Goal: Information Seeking & Learning: Learn about a topic

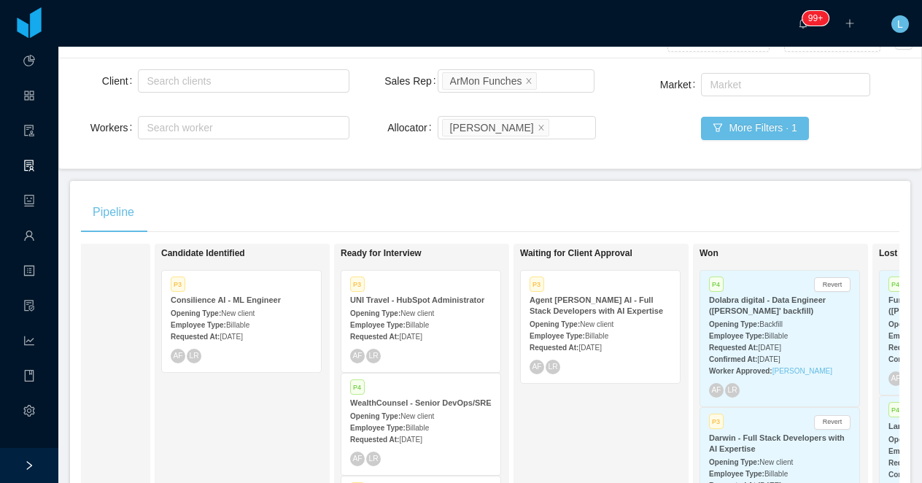
scroll to position [62, 0]
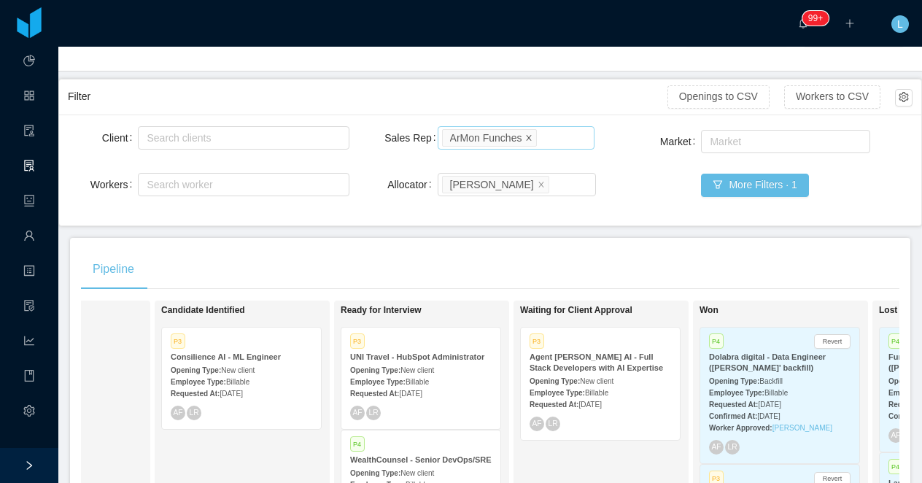
click at [531, 136] on icon "icon: close" at bounding box center [528, 136] width 7 height 7
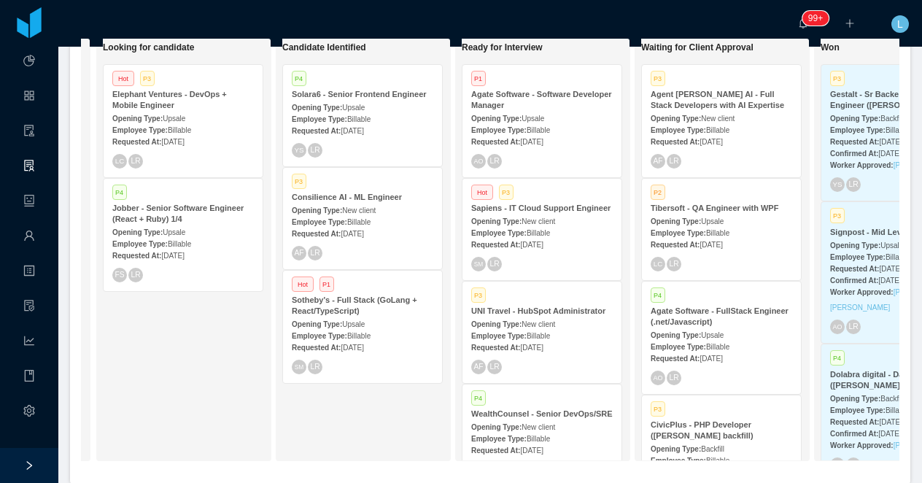
scroll to position [0, 171]
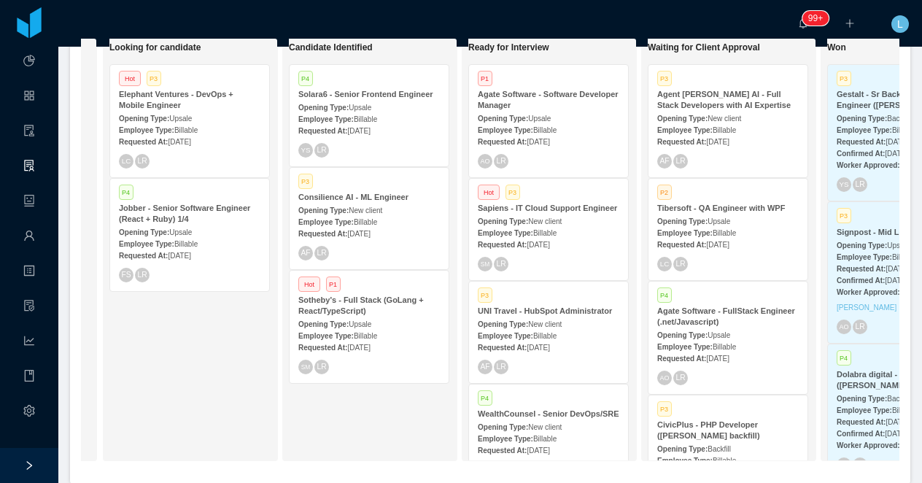
click at [204, 101] on div "Elephant Ventures - DevOps + Mobile Engineer" at bounding box center [189, 100] width 141 height 22
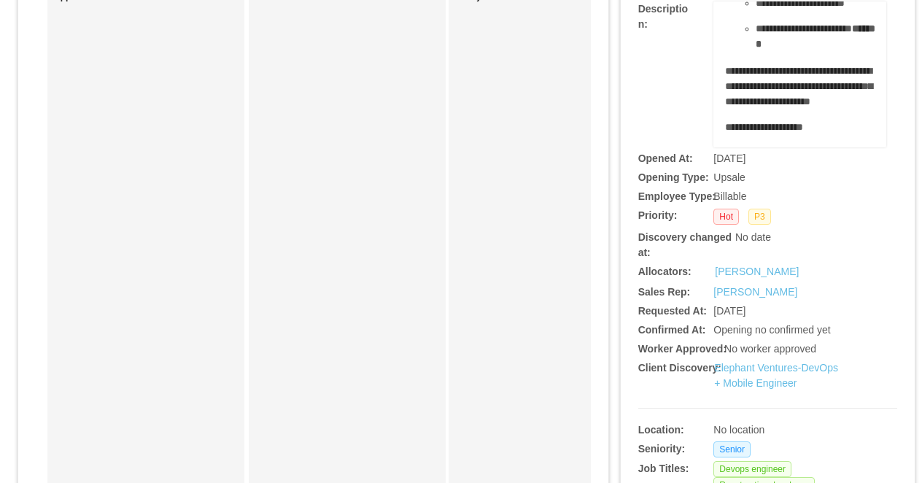
scroll to position [185, 0]
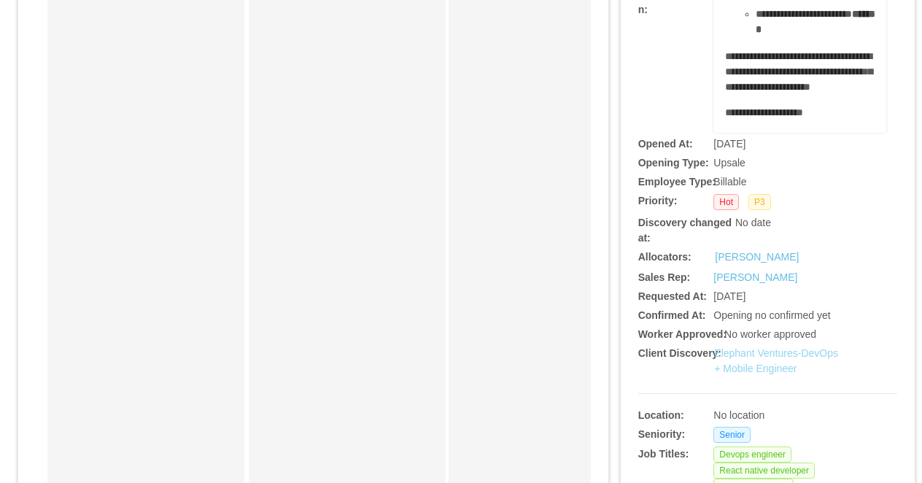
click at [742, 357] on link "Elephant Ventures-DevOps + Mobile Engineer" at bounding box center [776, 360] width 124 height 27
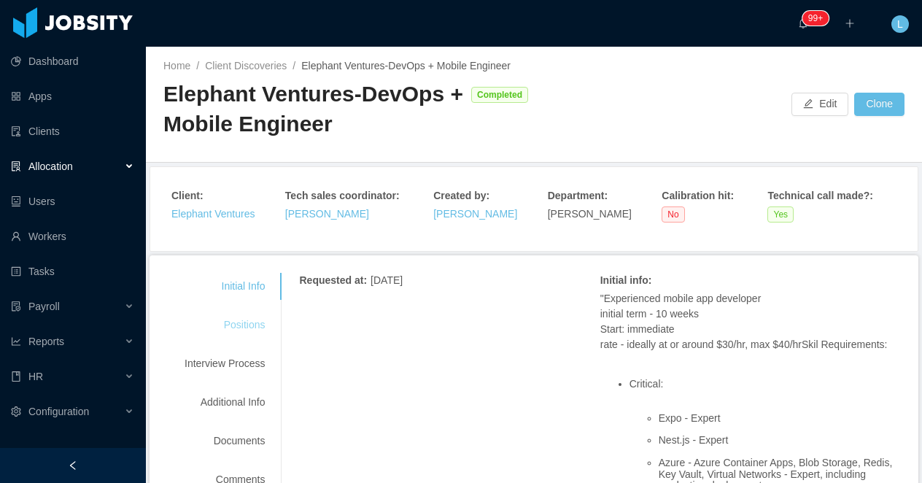
click at [238, 319] on div "Positions" at bounding box center [224, 324] width 115 height 27
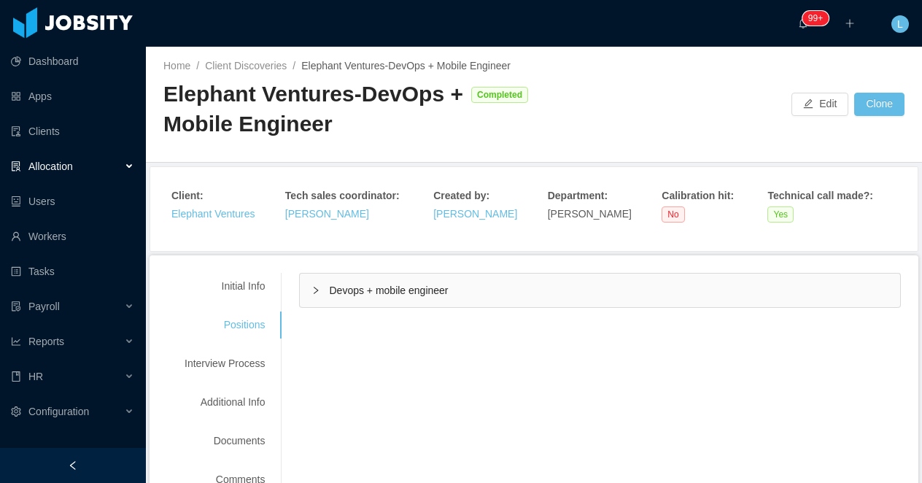
click at [613, 296] on div "Devops + mobile engineer" at bounding box center [600, 290] width 600 height 34
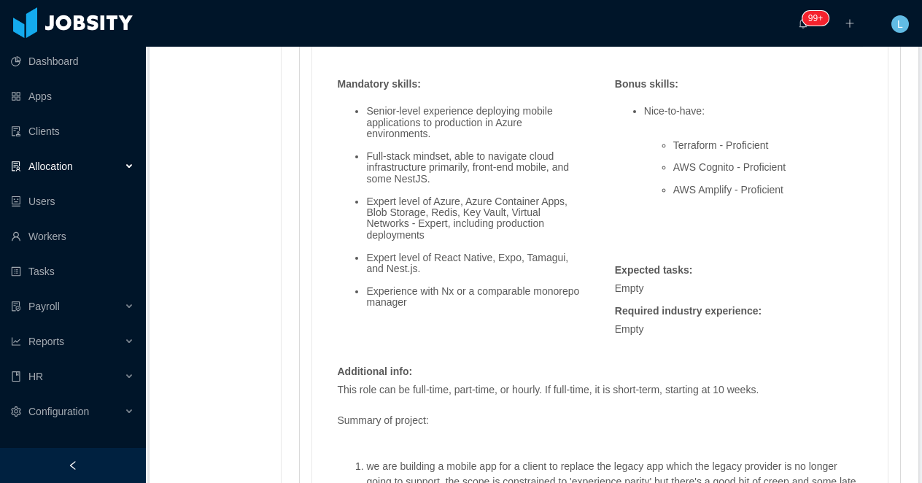
scroll to position [1218, 0]
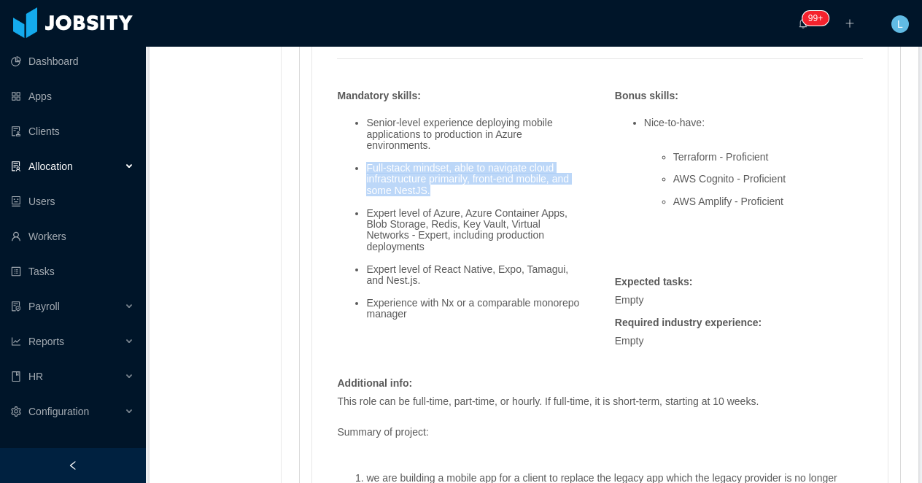
drag, startPoint x: 370, startPoint y: 168, endPoint x: 470, endPoint y: 190, distance: 103.0
click at [470, 190] on li "Full-stack mindset, able to navigate cloud infrastructure primarily, front-end …" at bounding box center [475, 180] width 219 height 34
click at [433, 200] on ul "Senior-level experience deploying mobile applications to production in Azure en…" at bounding box center [461, 218] width 248 height 225
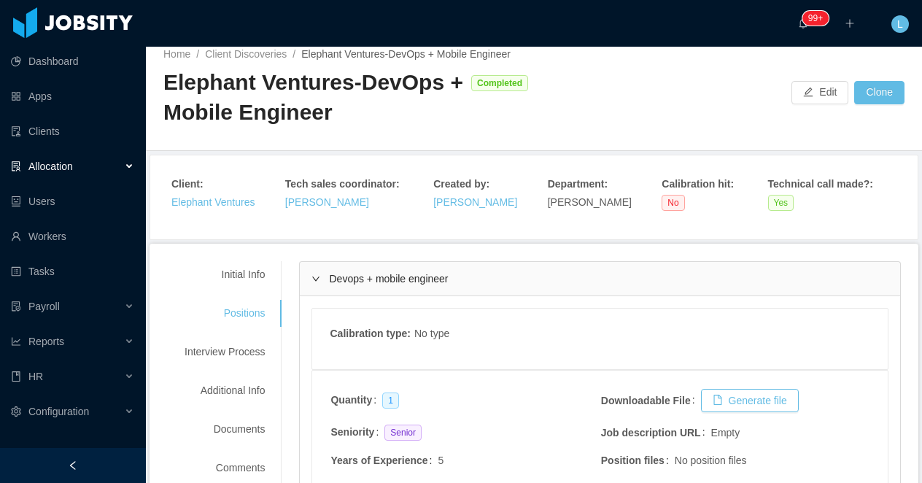
scroll to position [15, 0]
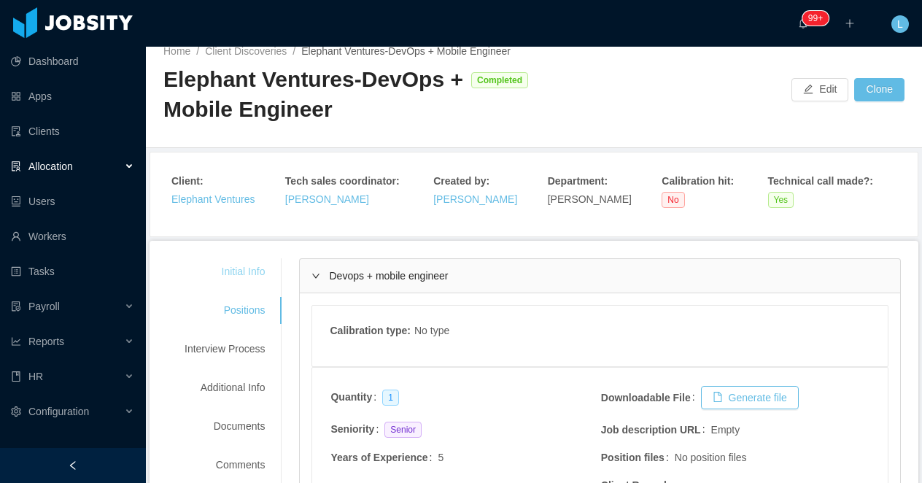
click at [257, 268] on div "Initial Info" at bounding box center [224, 271] width 115 height 27
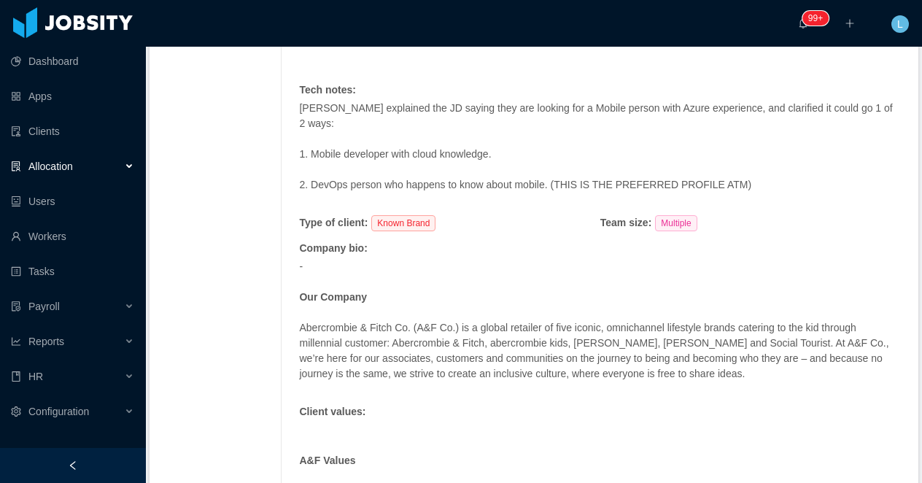
scroll to position [1162, 0]
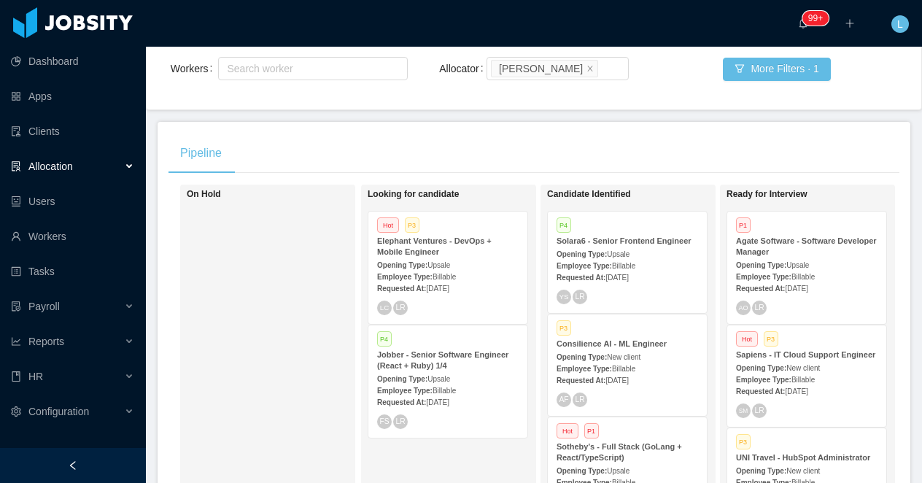
scroll to position [192, 0]
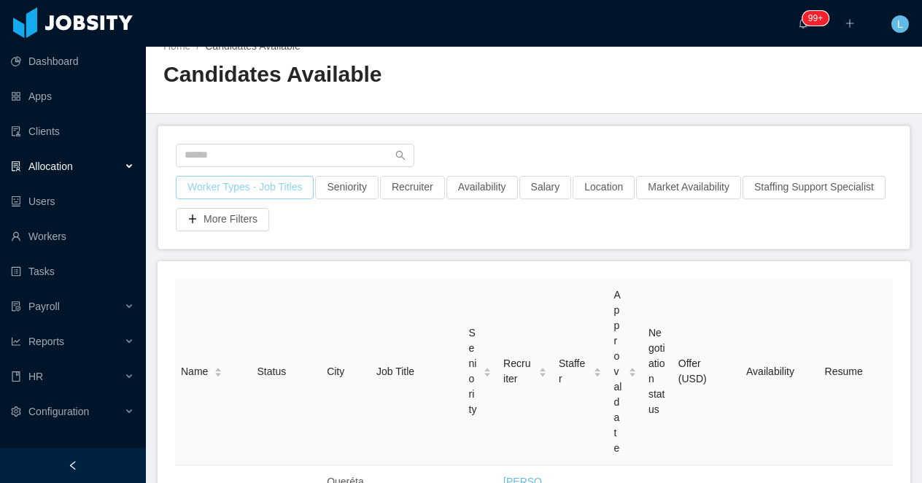
scroll to position [27, 0]
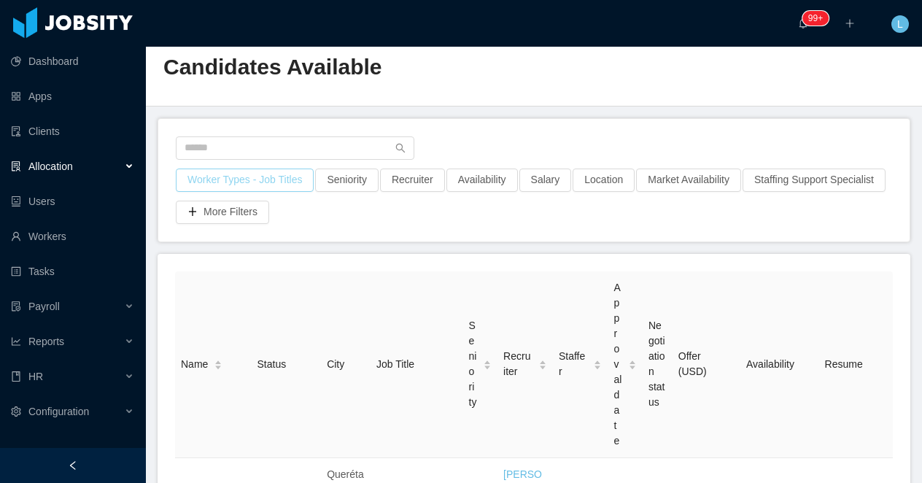
click at [256, 179] on button "Worker Types - Job Titles" at bounding box center [245, 179] width 138 height 23
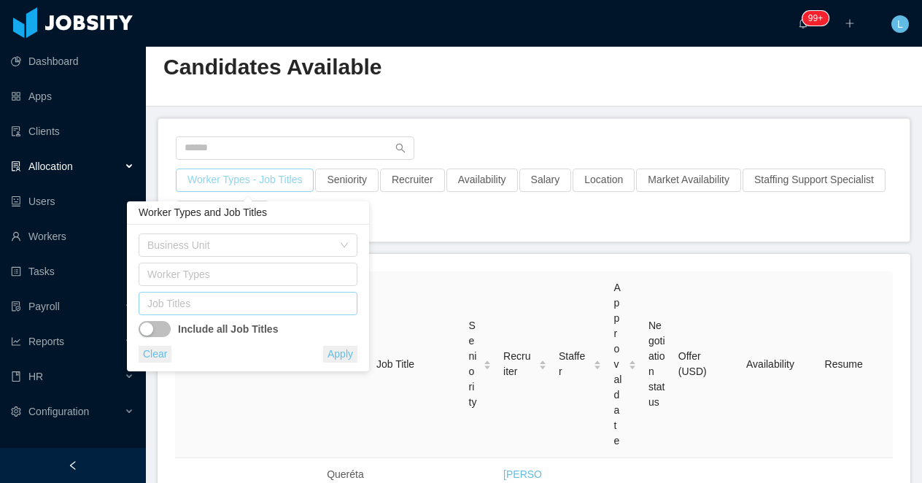
click at [231, 296] on div "Job Titles" at bounding box center [244, 303] width 195 height 15
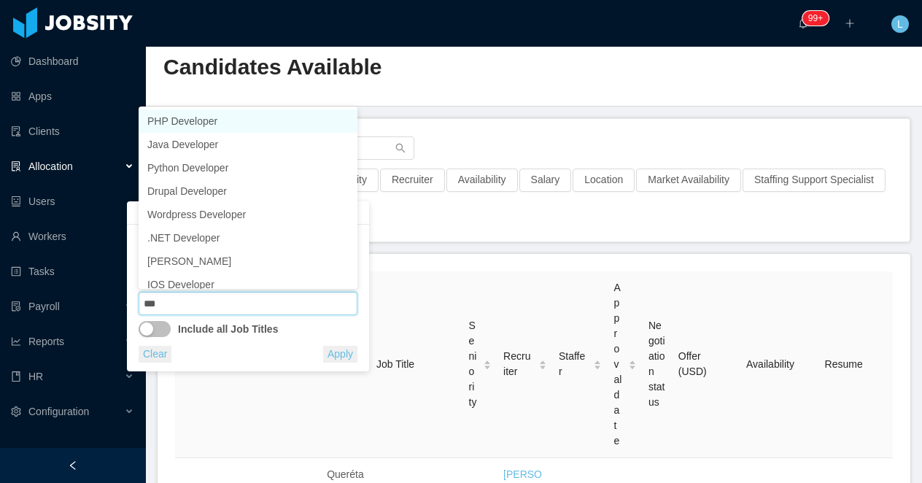
scroll to position [7, 0]
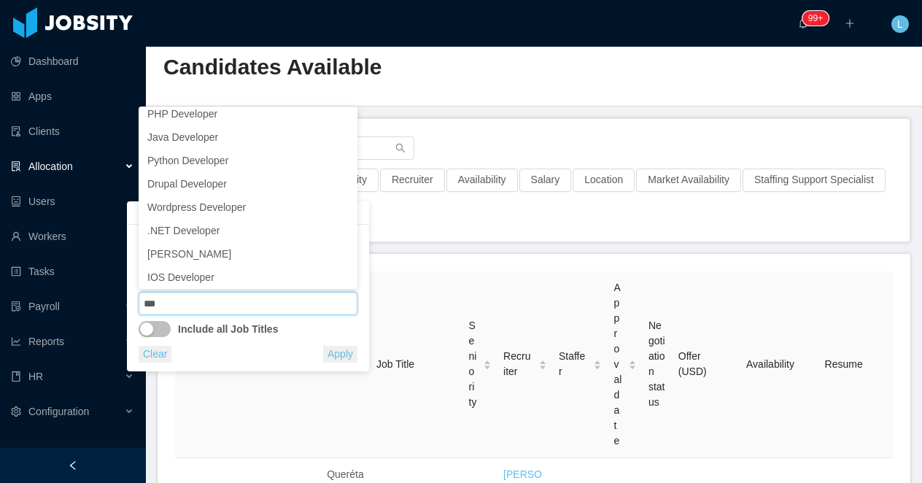
type input "***"
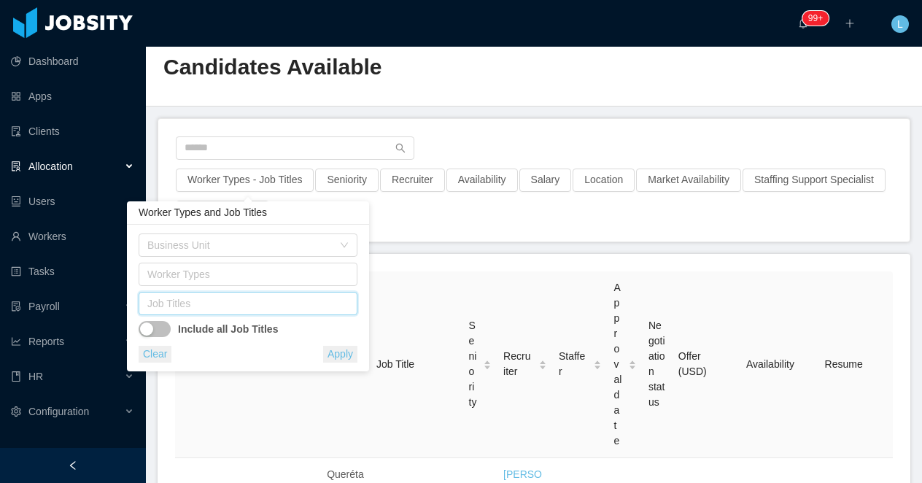
scroll to position [0, 0]
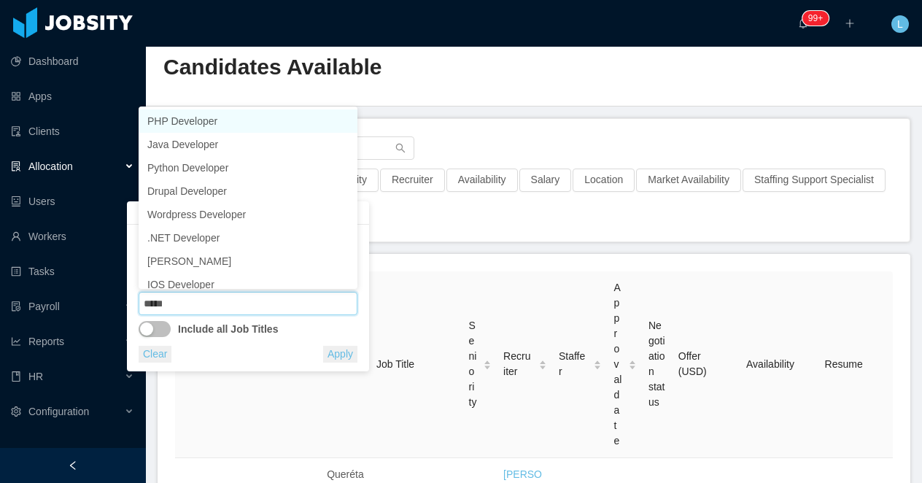
type input "******"
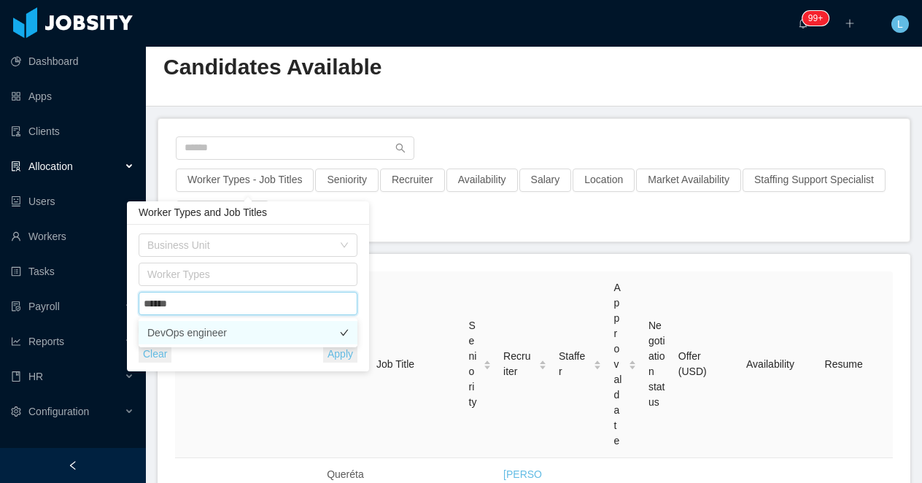
click at [214, 330] on li "DevOps engineer" at bounding box center [248, 332] width 219 height 23
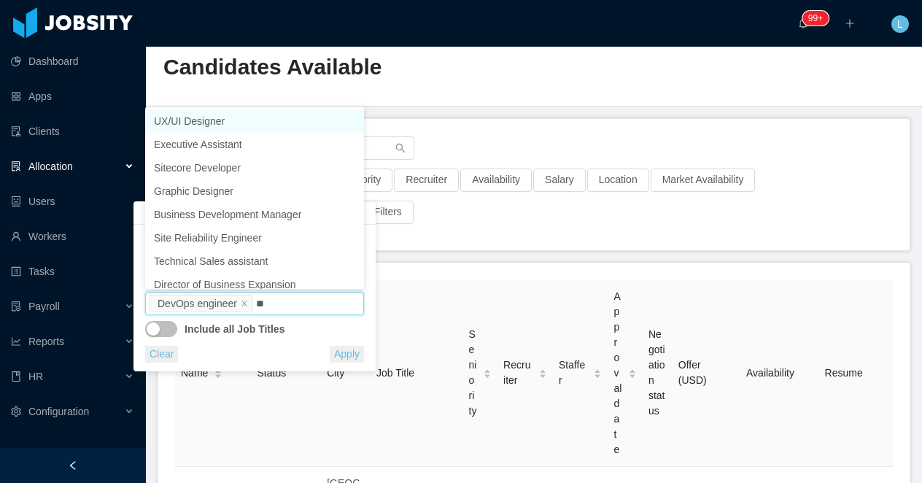
type input "*"
click at [488, 109] on main "Home / Candidates Available / Candidates Available Worker Types - Job Titles · …" at bounding box center [534, 238] width 776 height 436
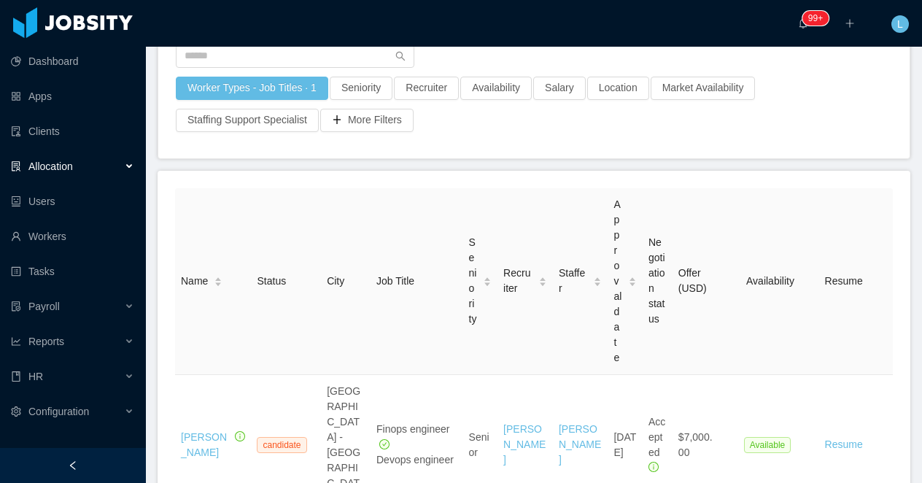
scroll to position [74, 0]
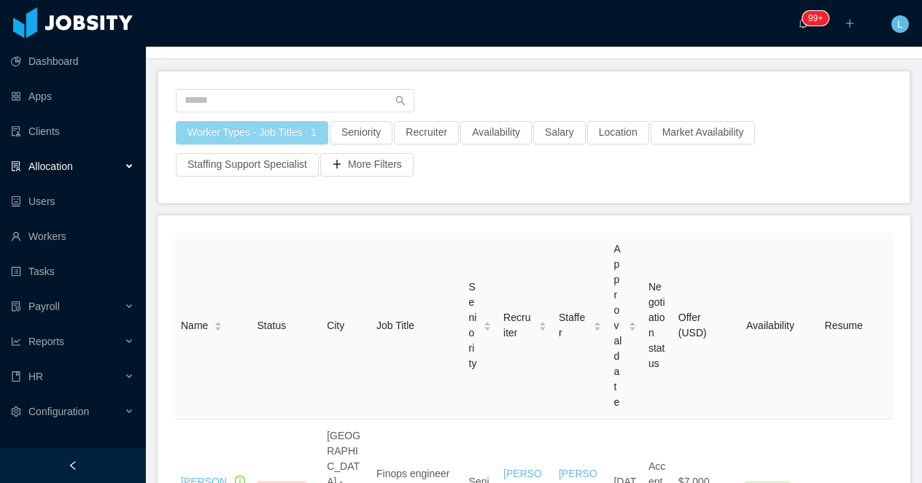
click at [263, 129] on button "Worker Types - Job Titles · 1" at bounding box center [252, 132] width 152 height 23
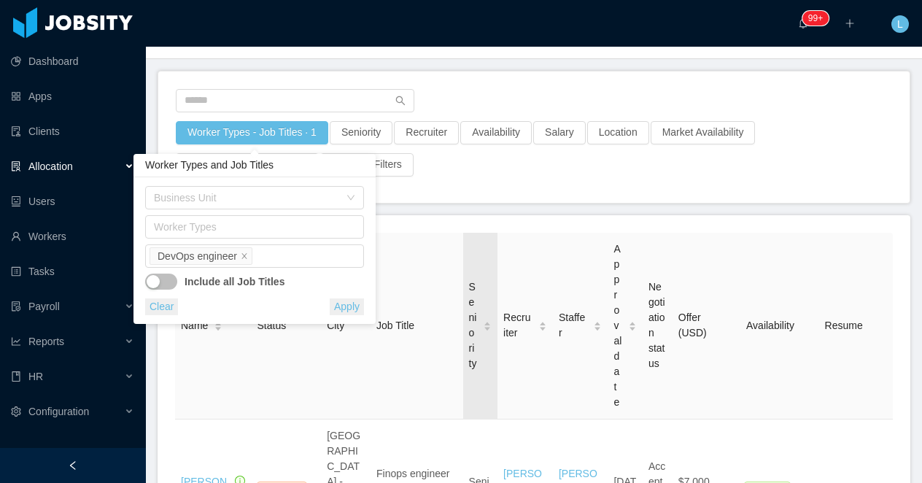
click at [485, 279] on div "Seniority" at bounding box center [480, 325] width 23 height 92
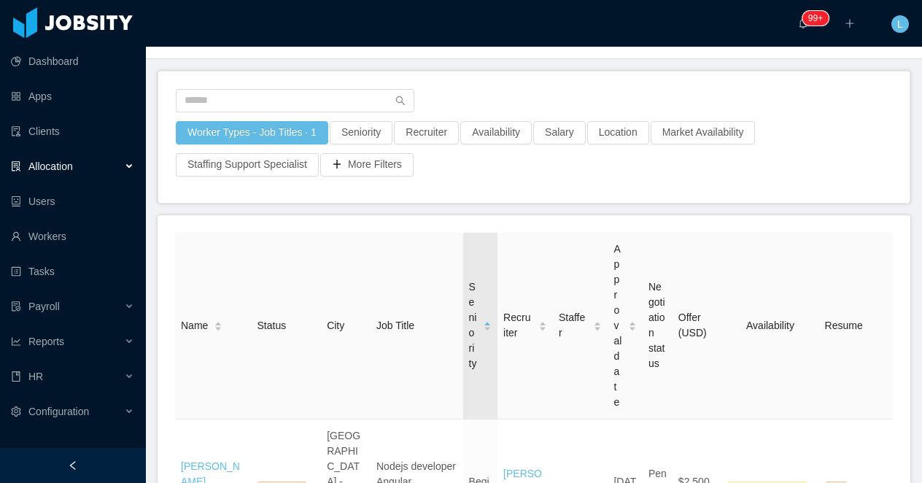
click at [470, 279] on span "Seniority" at bounding box center [473, 325] width 9 height 92
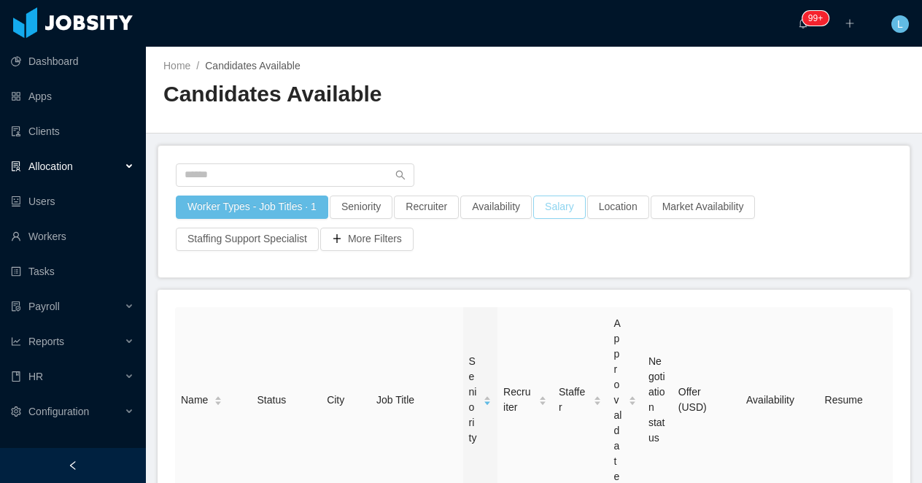
click at [572, 209] on button "Salary" at bounding box center [559, 206] width 53 height 23
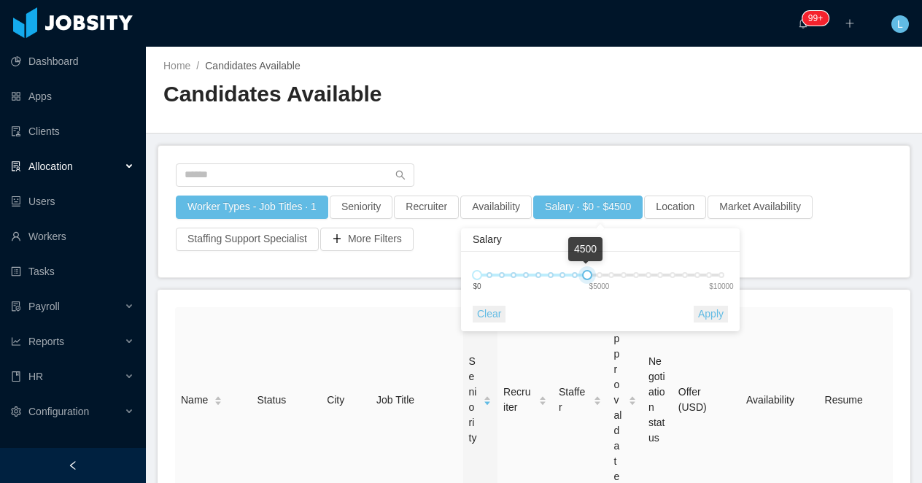
drag, startPoint x: 688, startPoint y: 276, endPoint x: 580, endPoint y: 271, distance: 108.0
click at [580, 271] on div "0 4500 $0 $5000 $10000" at bounding box center [599, 275] width 244 height 9
click at [712, 314] on button "Apply" at bounding box center [710, 314] width 34 height 17
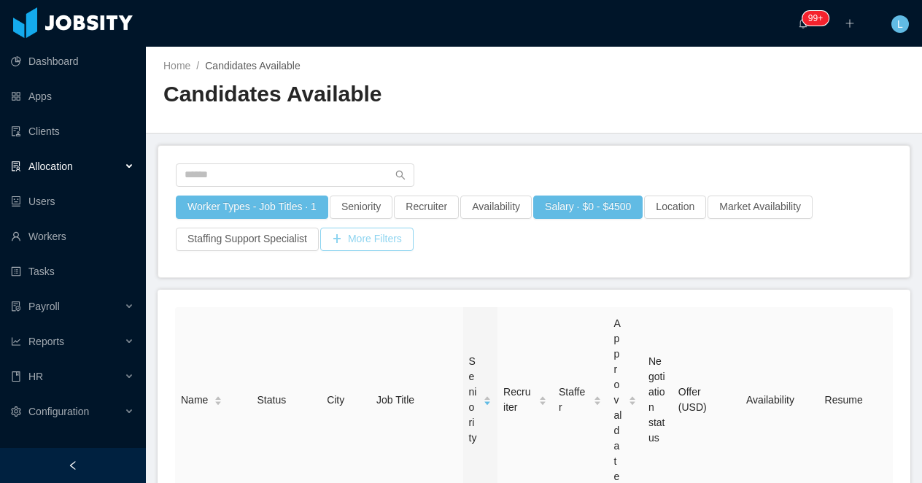
click at [386, 246] on button "More Filters" at bounding box center [366, 239] width 93 height 23
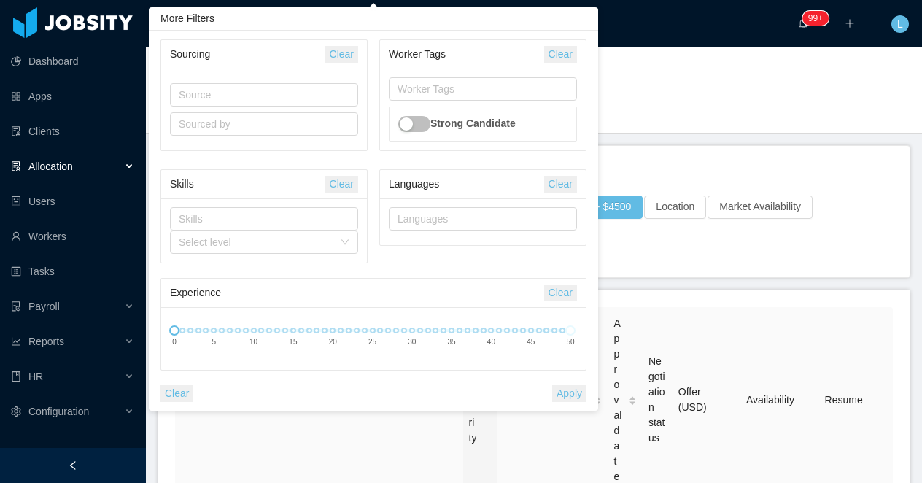
click at [674, 132] on div "Home / Candidates Available / Candidates Available" at bounding box center [534, 90] width 776 height 87
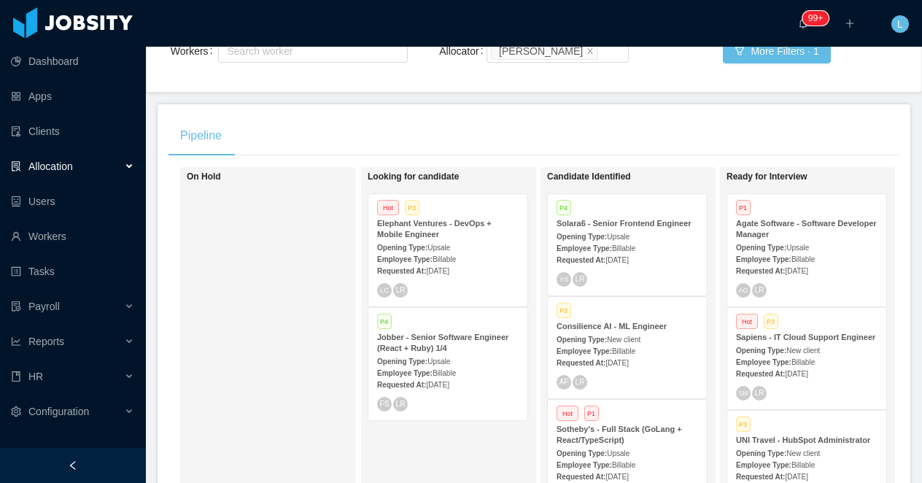
scroll to position [201, 0]
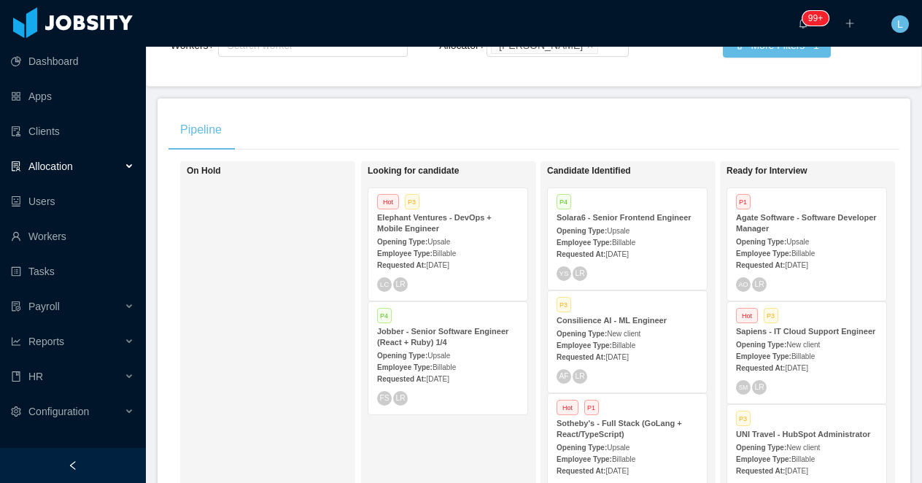
click at [412, 217] on strong "Elephant Ventures - DevOps + Mobile Engineer" at bounding box center [434, 223] width 114 height 20
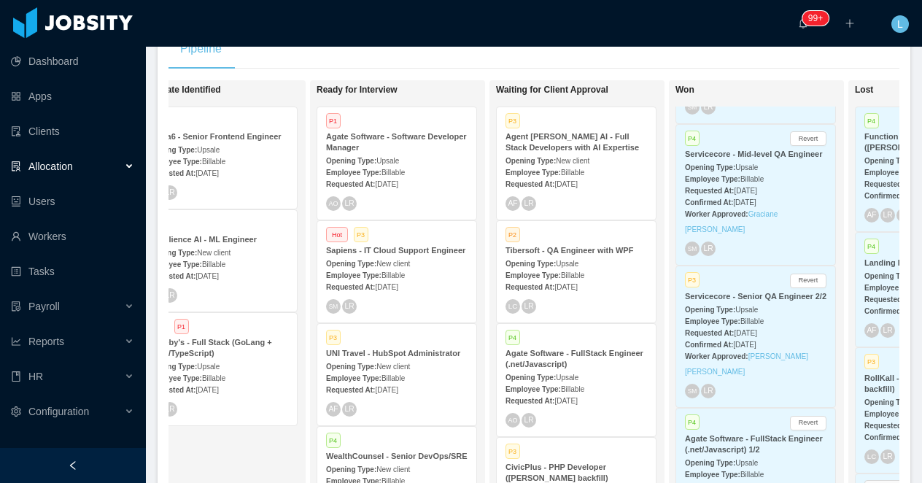
scroll to position [540, 0]
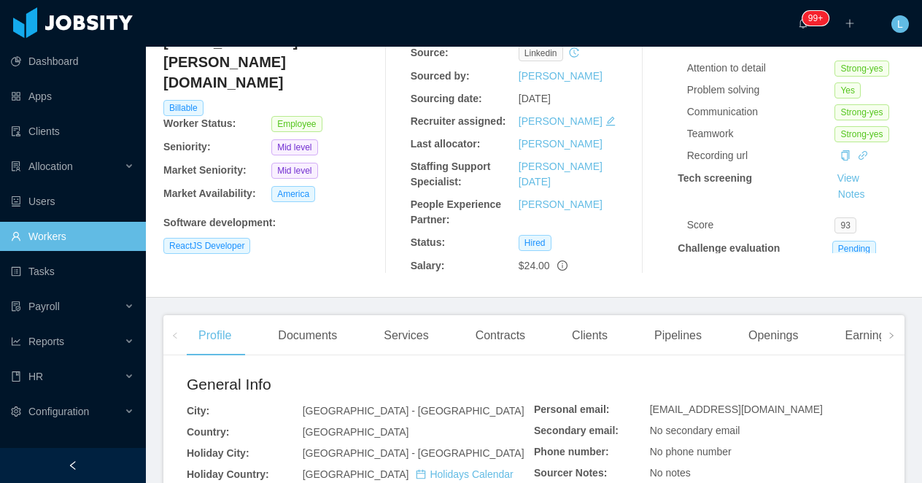
scroll to position [211, 0]
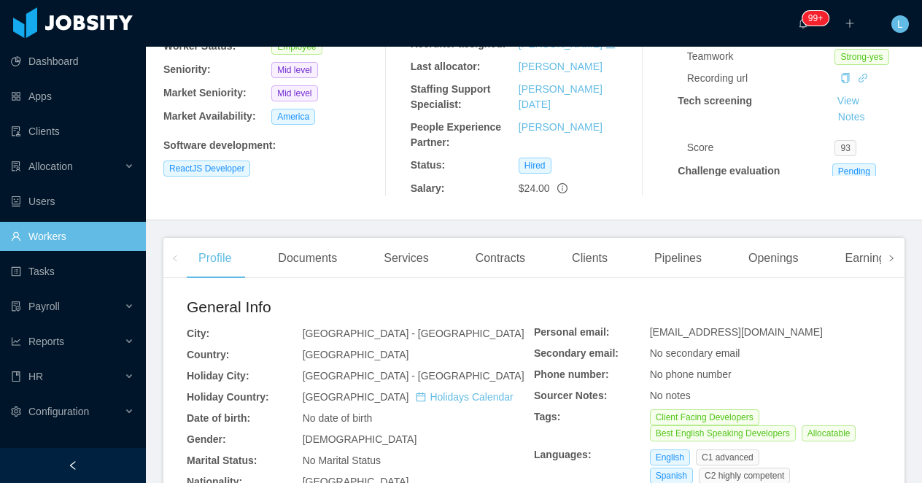
click at [892, 266] on span at bounding box center [890, 258] width 23 height 40
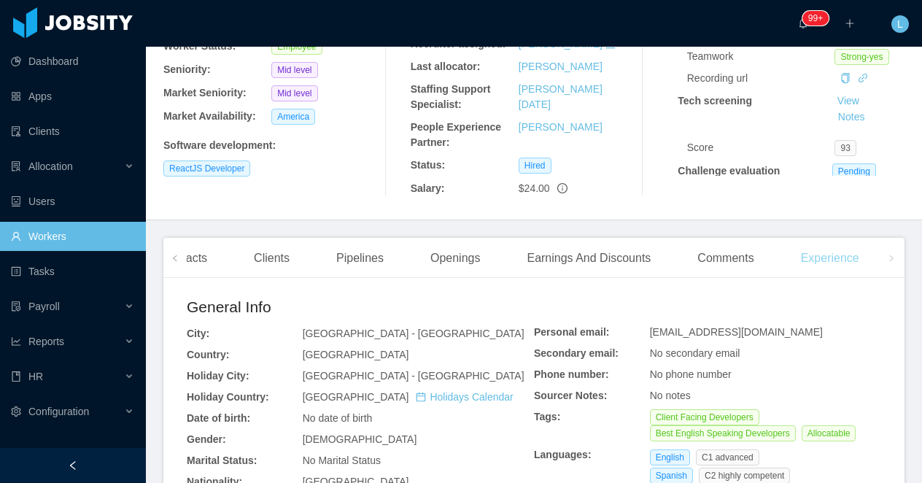
click at [839, 265] on div "Experience" at bounding box center [830, 258] width 82 height 41
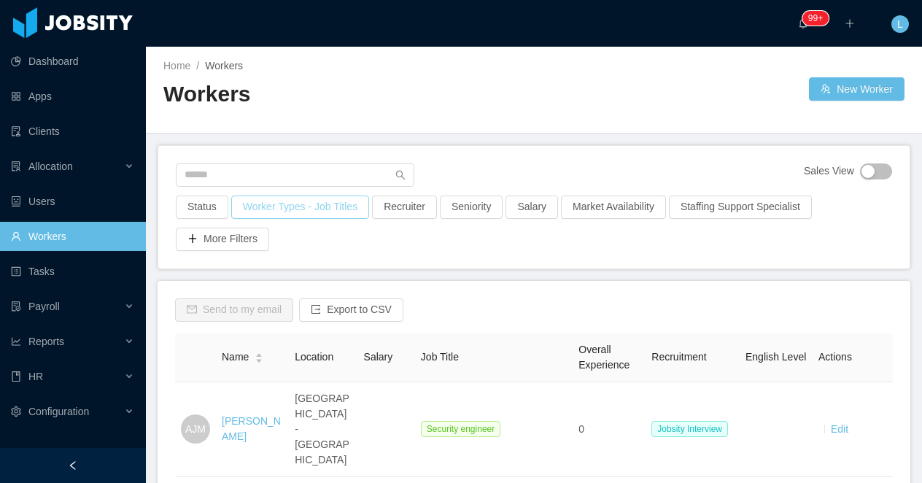
click at [251, 209] on button "Worker Types - Job Titles" at bounding box center [300, 206] width 138 height 23
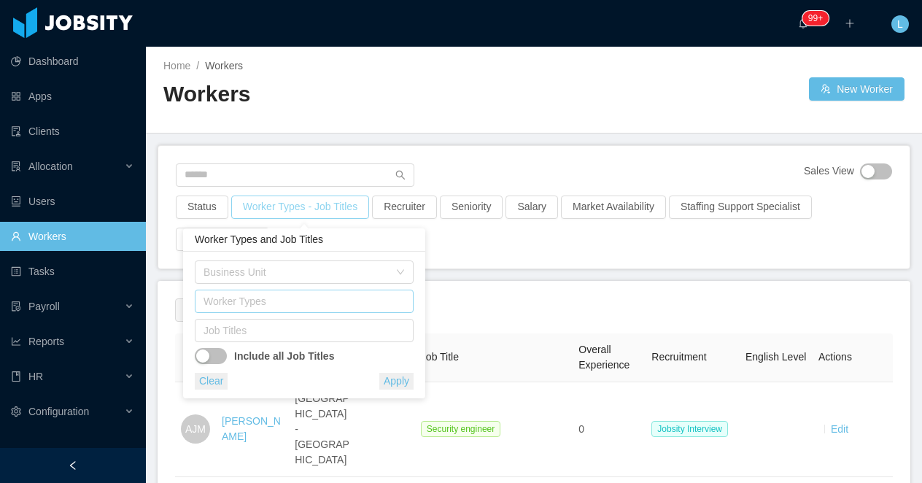
click at [224, 300] on div "Worker Types" at bounding box center [300, 301] width 195 height 15
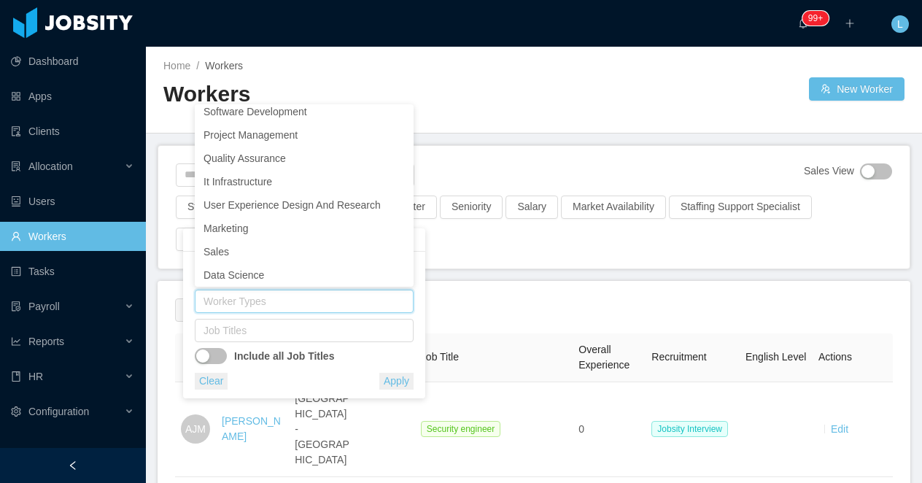
click at [447, 77] on div "Home / Workers / Workers" at bounding box center [348, 89] width 370 height 62
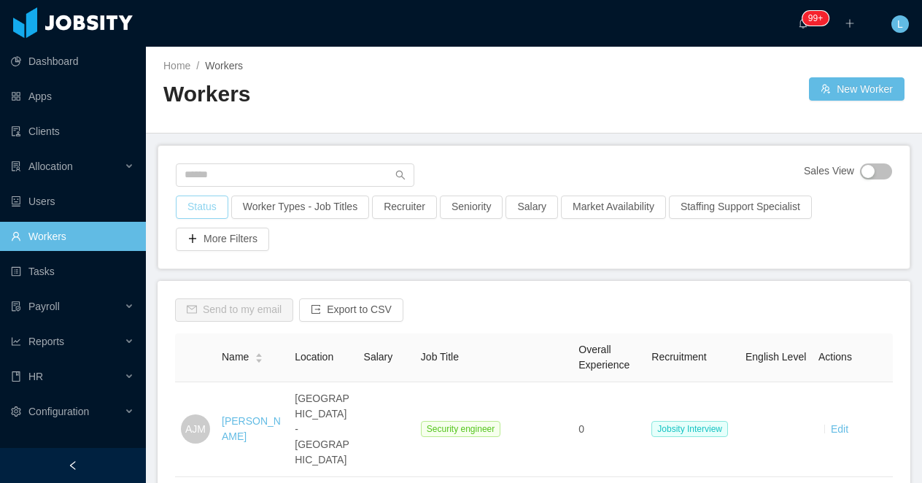
click at [216, 208] on button "Status" at bounding box center [202, 206] width 53 height 23
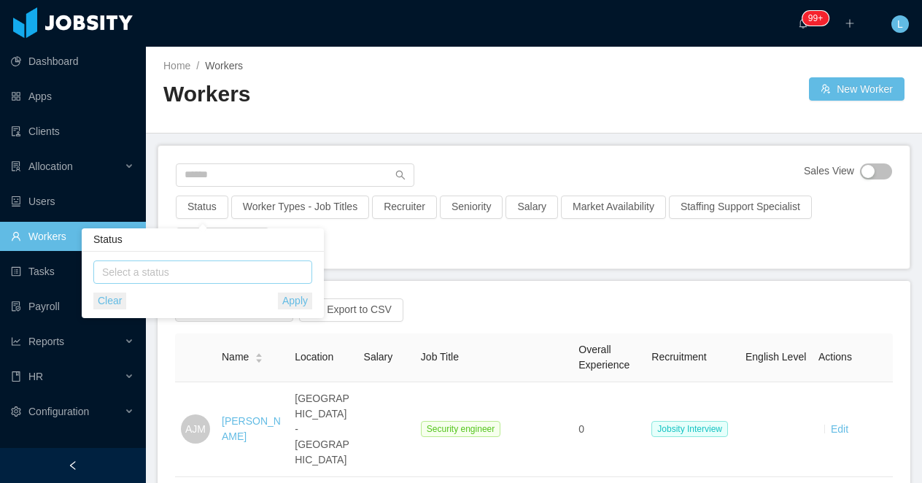
click at [200, 281] on div "Select a status" at bounding box center [201, 272] width 206 height 22
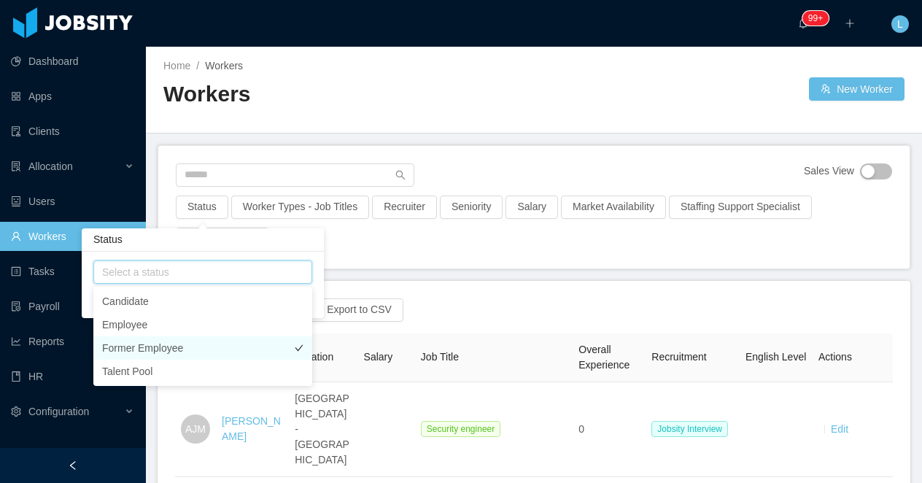
click at [166, 347] on li "Former Employee" at bounding box center [202, 347] width 219 height 23
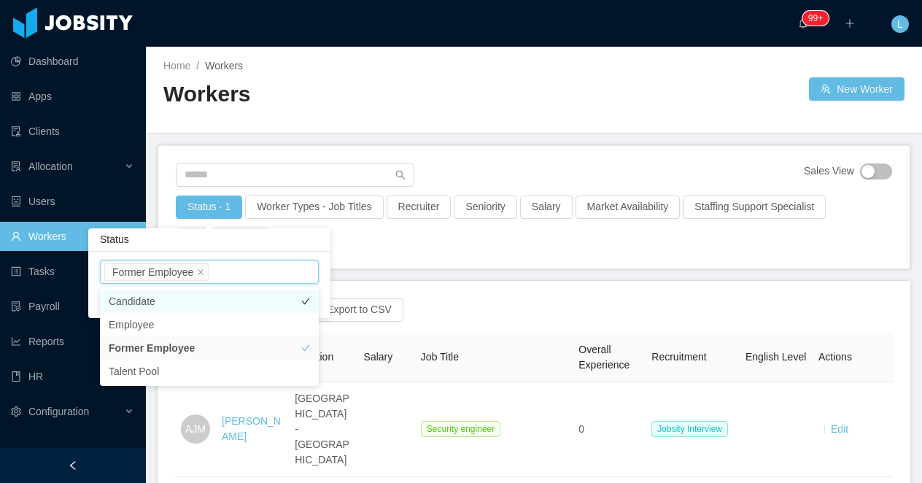
click at [178, 309] on li "Candidate" at bounding box center [209, 300] width 219 height 23
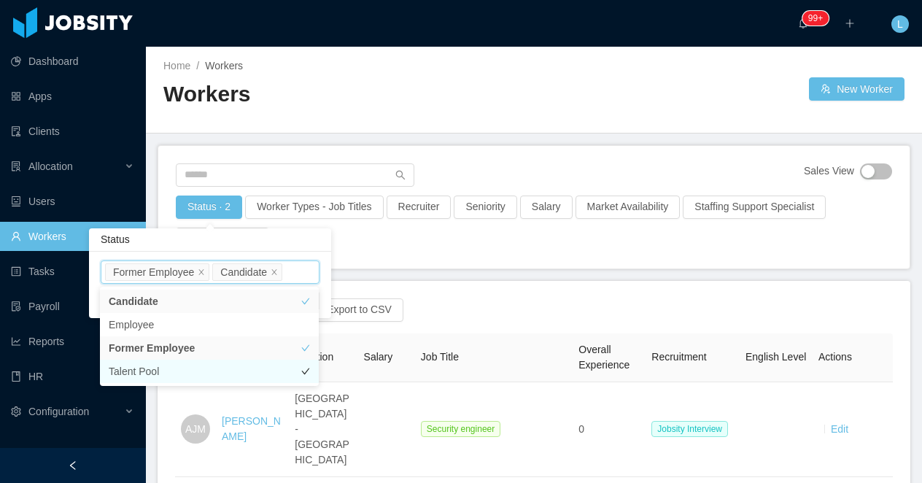
click at [152, 365] on li "Talent Pool" at bounding box center [209, 370] width 219 height 23
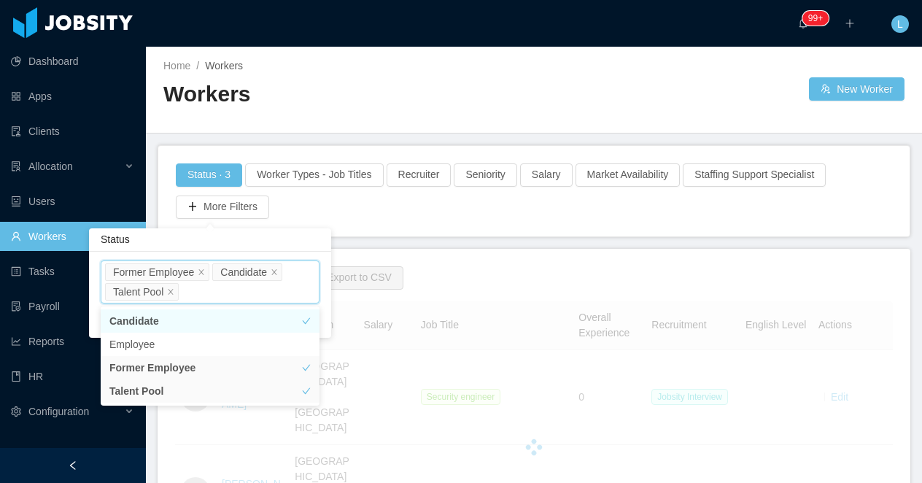
click at [423, 90] on h2 "Workers" at bounding box center [348, 94] width 370 height 30
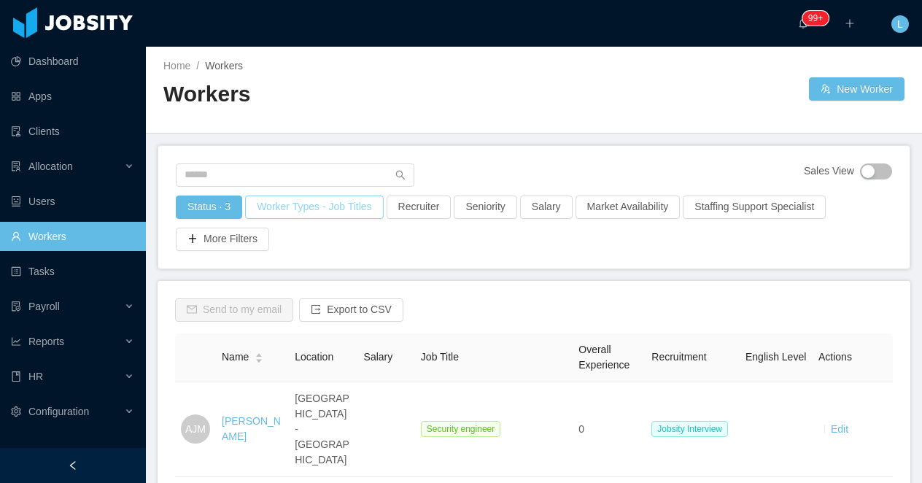
click at [342, 210] on button "Worker Types - Job Titles" at bounding box center [314, 206] width 138 height 23
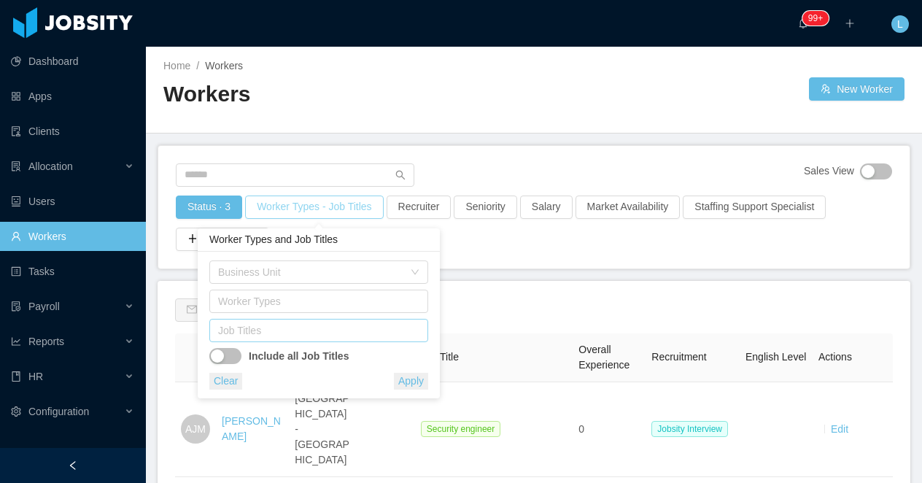
click at [272, 330] on div "Job Titles" at bounding box center [315, 330] width 195 height 15
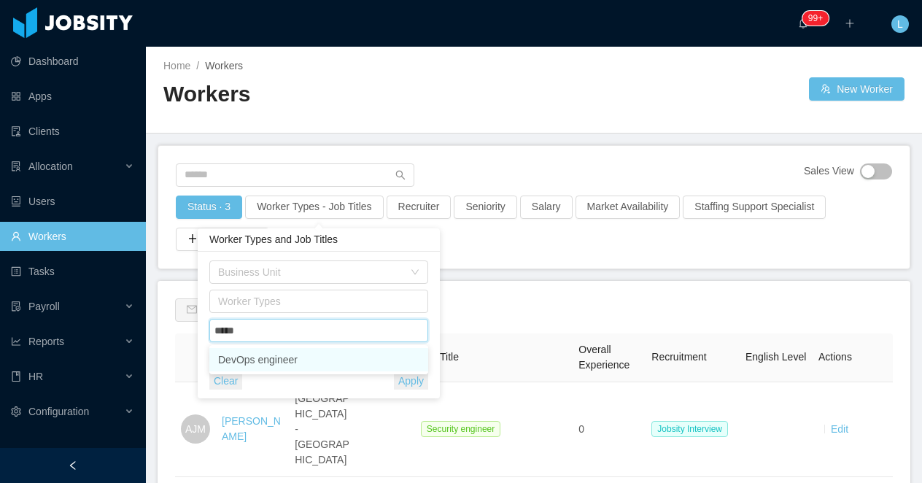
type input "******"
click at [277, 354] on li "DevOps engineer" at bounding box center [318, 359] width 219 height 23
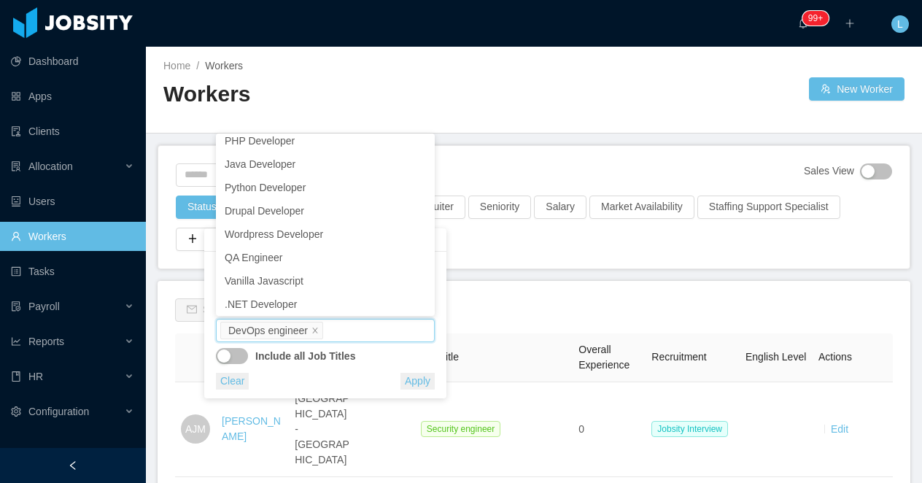
click at [485, 126] on div "Home / Workers / Workers New Worker" at bounding box center [534, 90] width 776 height 87
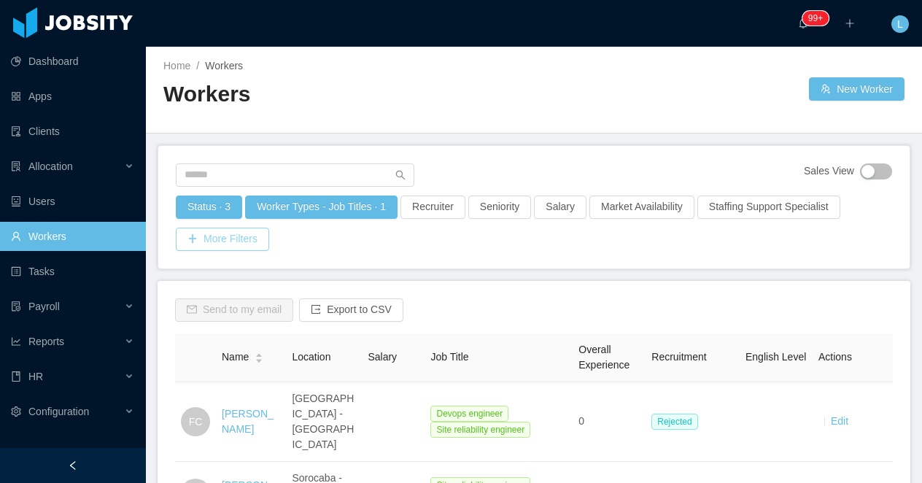
click at [205, 243] on button "More Filters" at bounding box center [222, 239] width 93 height 23
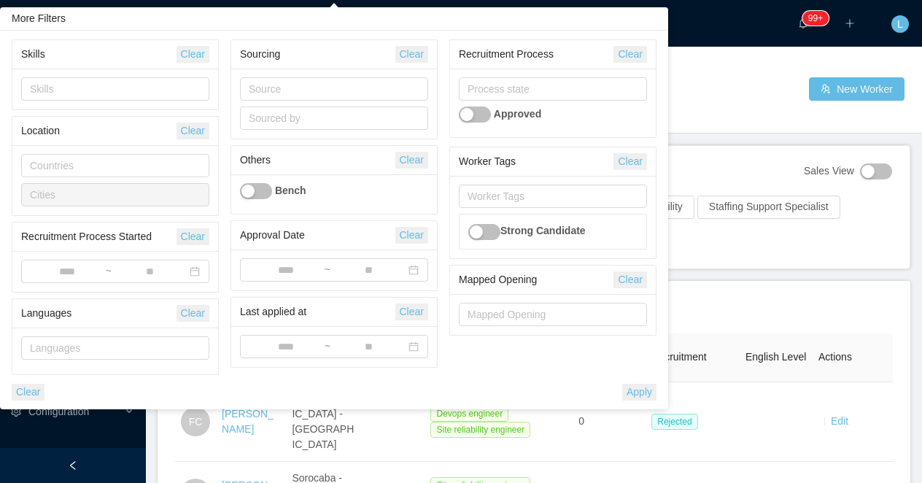
click at [478, 114] on button "button" at bounding box center [475, 114] width 32 height 16
click at [723, 117] on div "Home / Workers / Workers New Worker" at bounding box center [534, 90] width 776 height 87
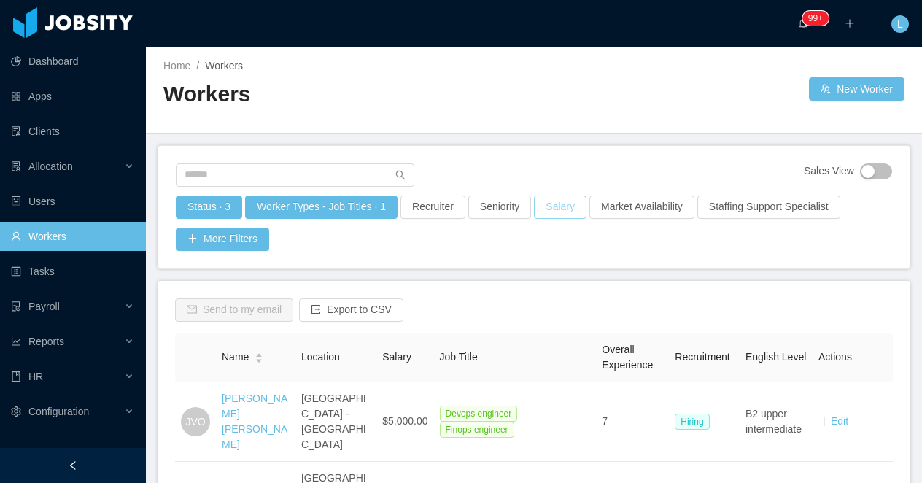
click at [578, 206] on button "Salary" at bounding box center [560, 206] width 53 height 23
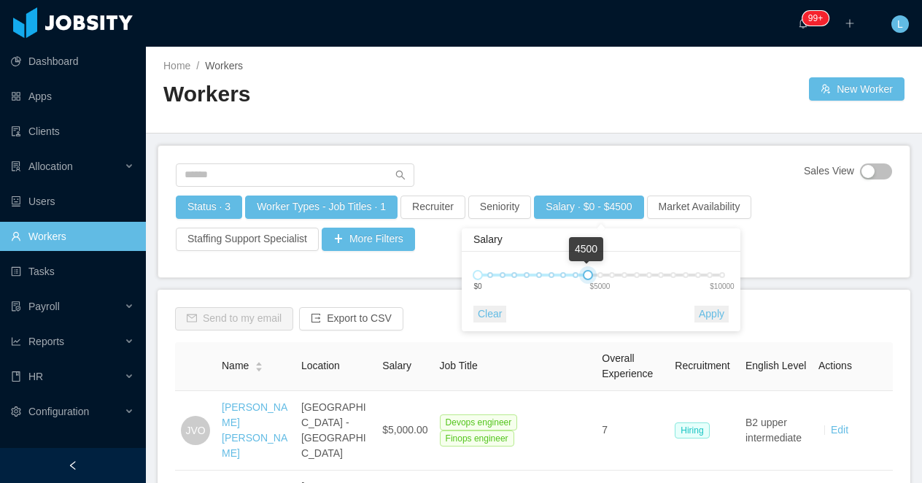
drag, startPoint x: 692, startPoint y: 277, endPoint x: 585, endPoint y: 276, distance: 107.2
click at [585, 276] on div at bounding box center [588, 275] width 10 height 10
click at [706, 312] on button "Apply" at bounding box center [711, 314] width 34 height 17
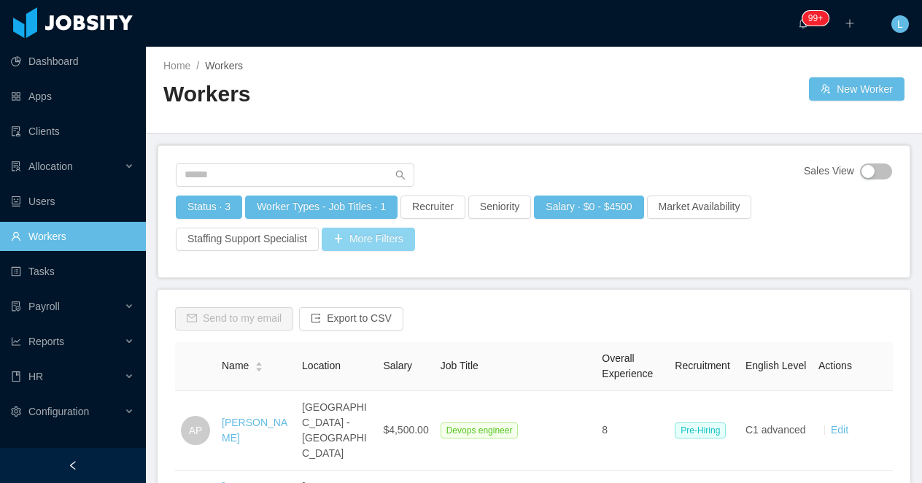
click at [348, 241] on button "More Filters" at bounding box center [368, 239] width 93 height 23
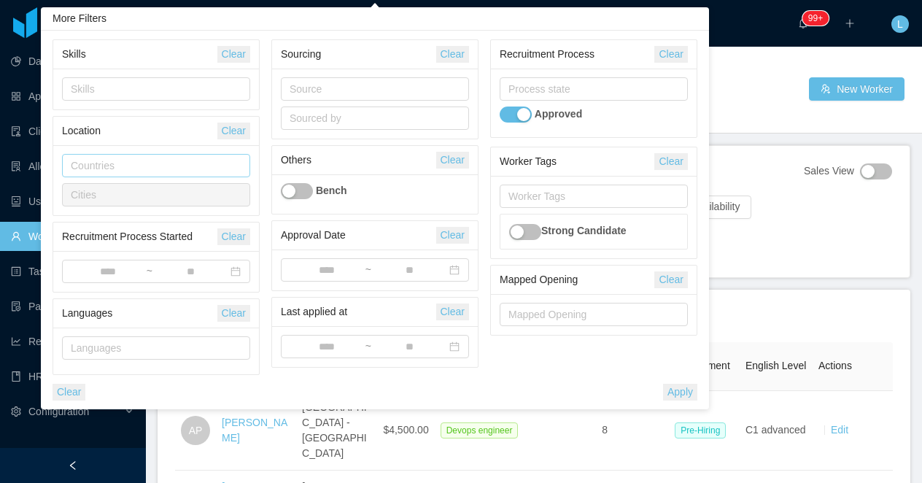
click at [145, 166] on div "Countries" at bounding box center [153, 165] width 164 height 15
type input "***"
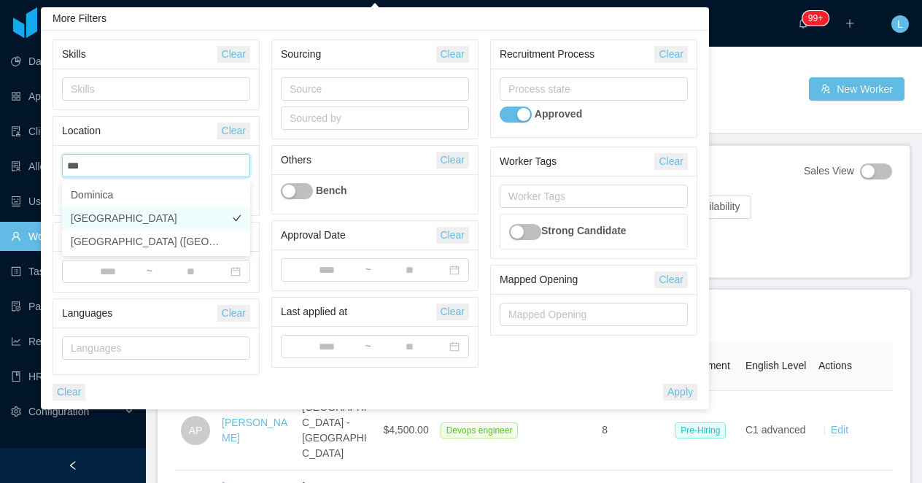
click at [103, 212] on li "Dominican Republic" at bounding box center [156, 217] width 188 height 23
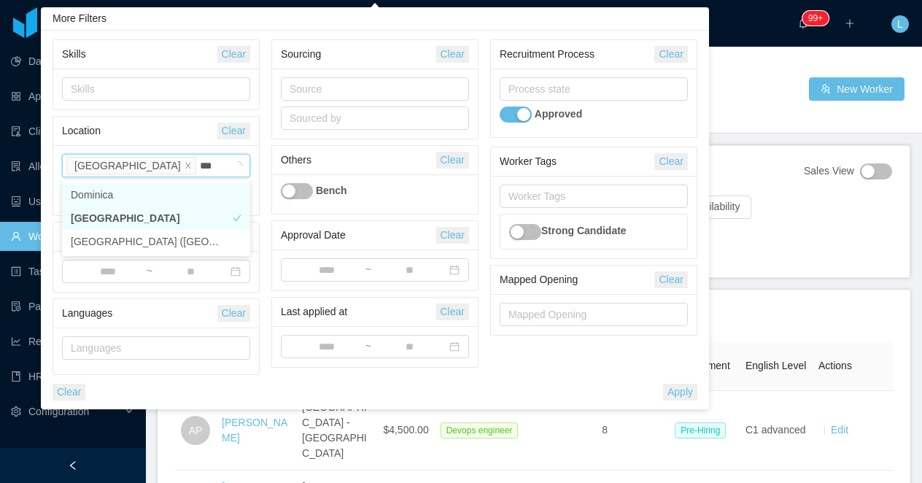
type input "**"
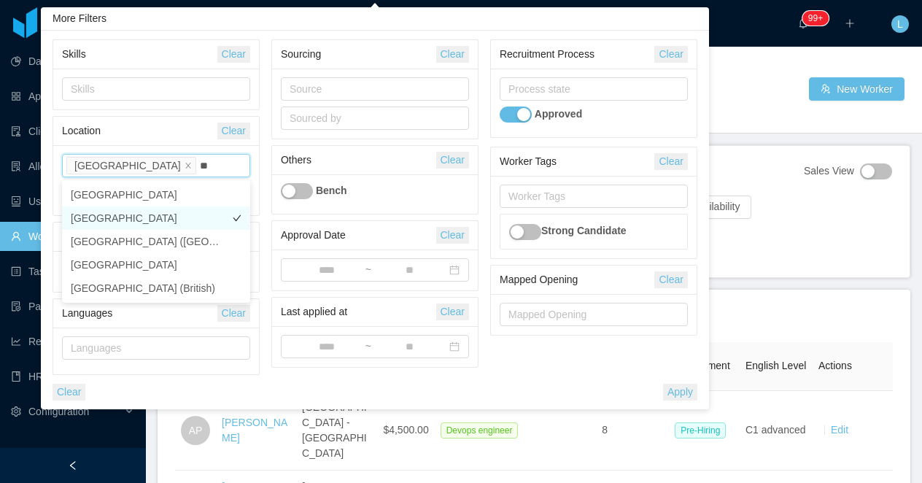
click at [99, 217] on li "Brazil" at bounding box center [156, 217] width 188 height 23
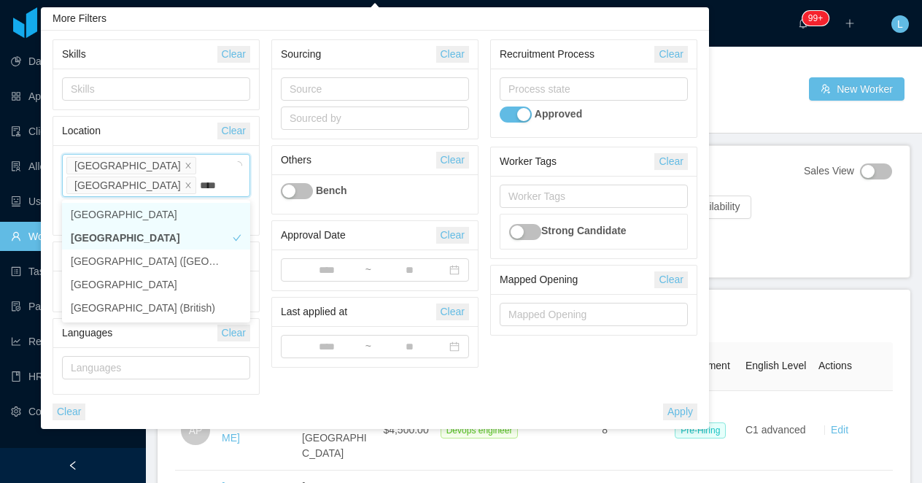
type input "*****"
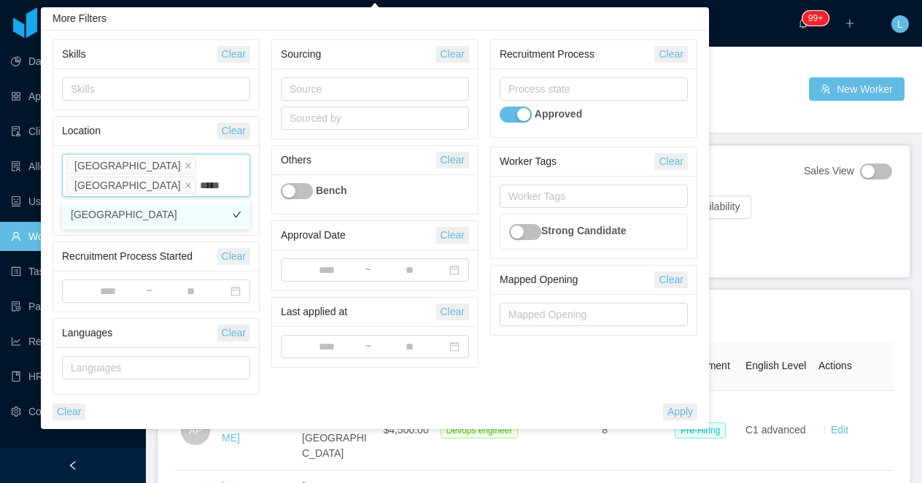
click at [108, 218] on li "Argentina" at bounding box center [156, 214] width 188 height 23
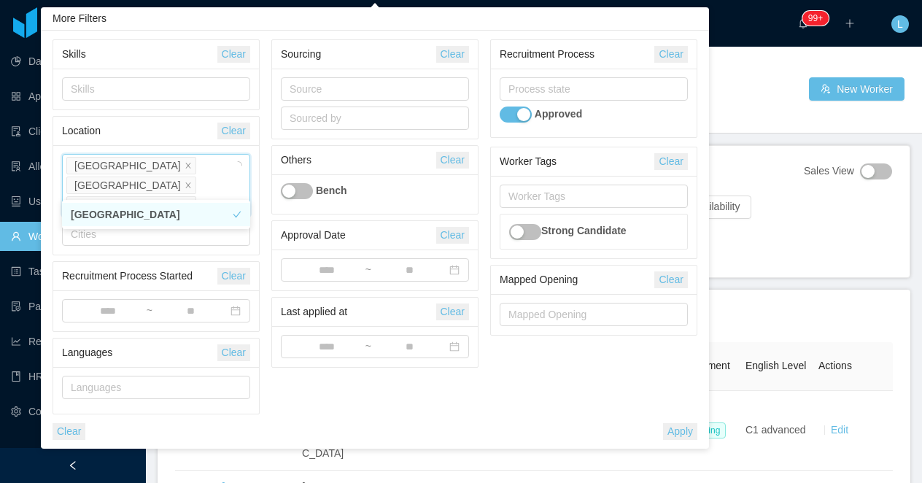
type input "***"
click at [122, 220] on li "Colombia" at bounding box center [156, 214] width 188 height 23
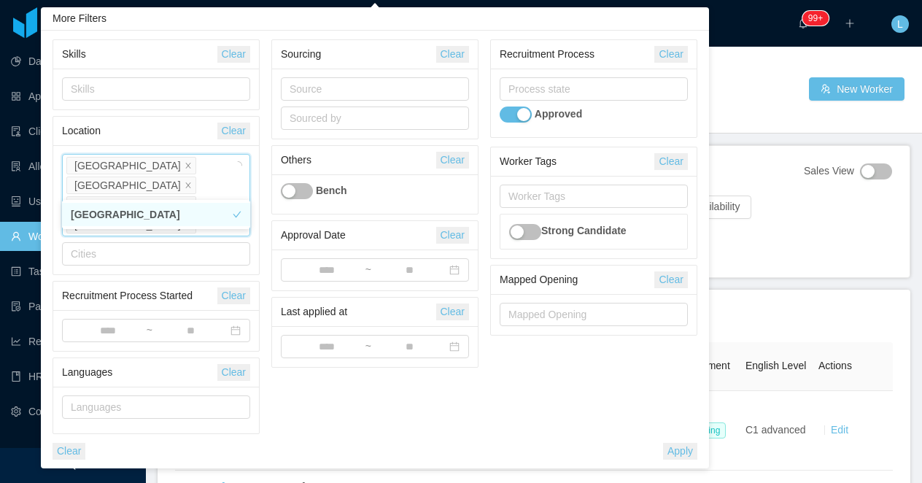
type input "***"
click at [124, 214] on li "Mexico" at bounding box center [156, 214] width 188 height 23
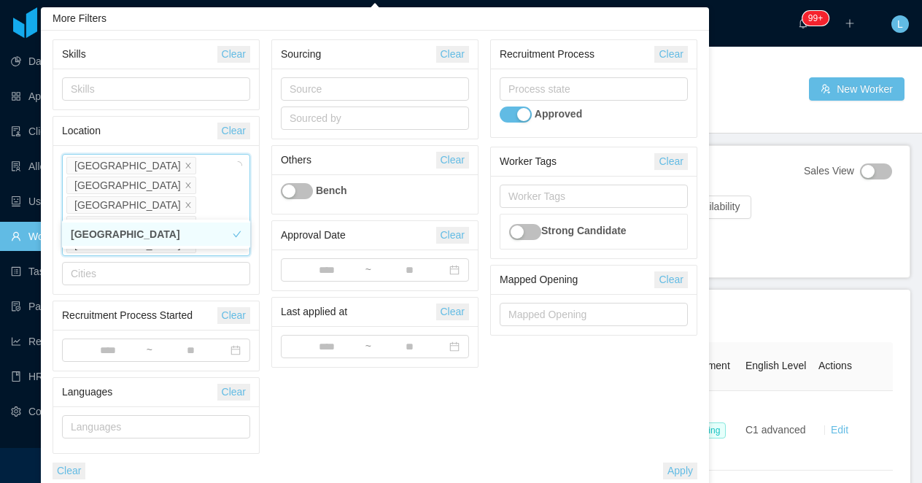
type input "****"
click at [129, 235] on li "Chile" at bounding box center [156, 233] width 188 height 23
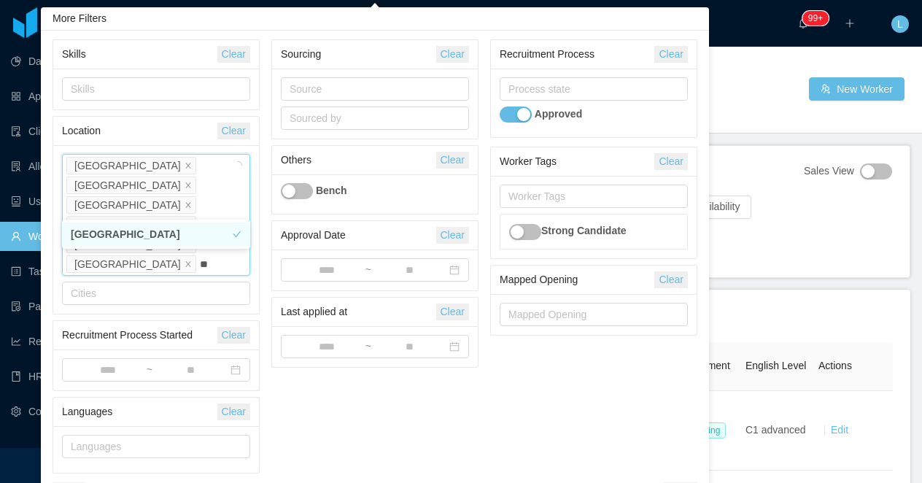
type input "*"
type input "***"
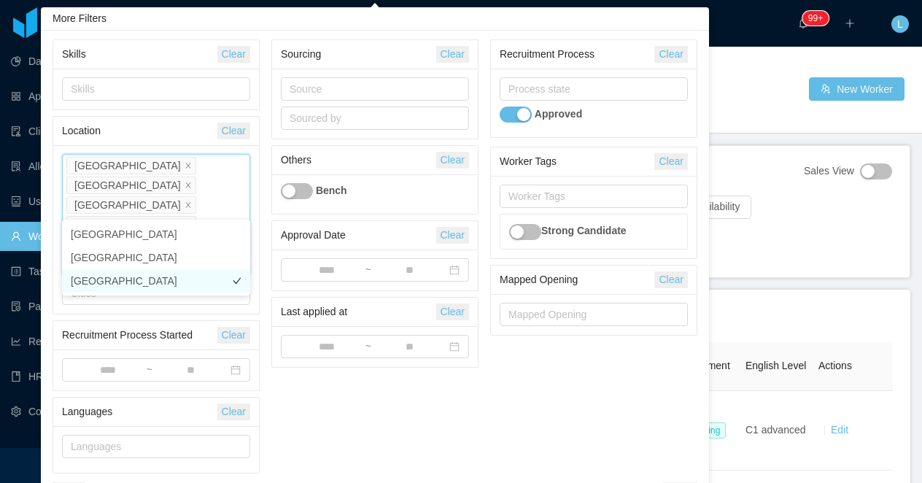
click at [120, 280] on li "Uruguay" at bounding box center [156, 280] width 188 height 23
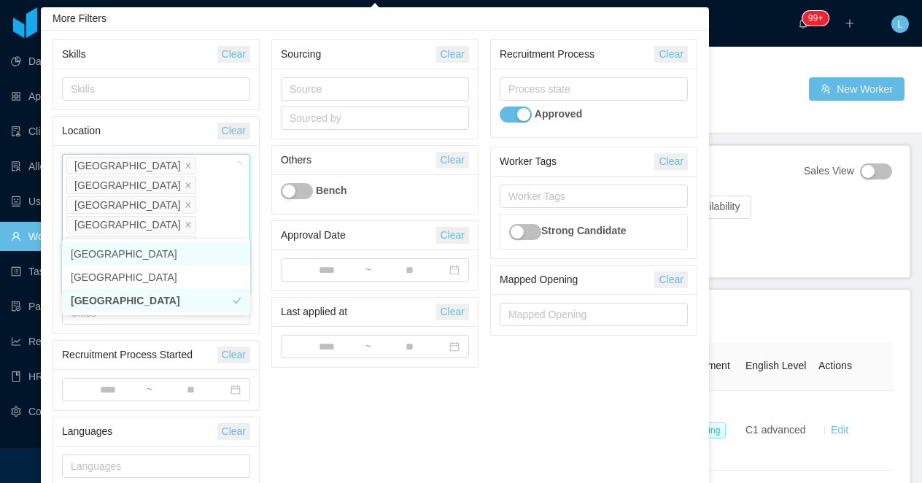
type input "***"
click at [140, 260] on li "Ecuador" at bounding box center [156, 253] width 188 height 23
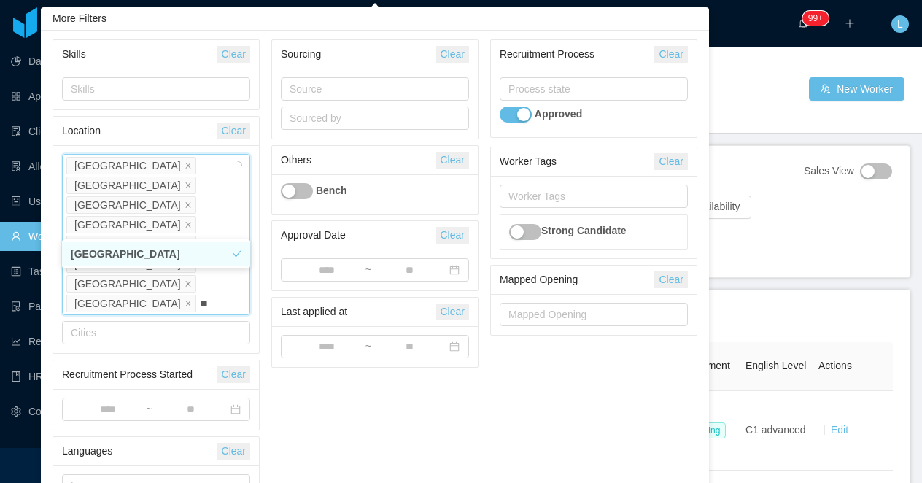
type input "***"
click at [188, 258] on li "Peru" at bounding box center [156, 253] width 188 height 23
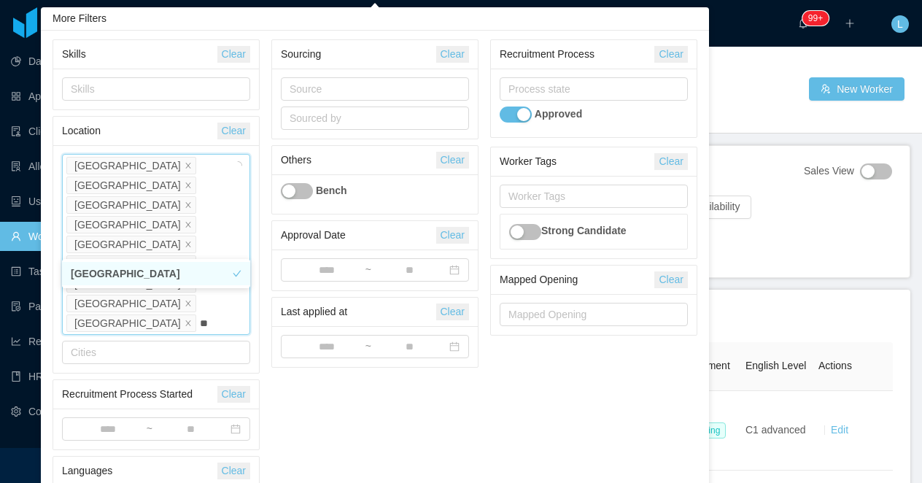
type input "***"
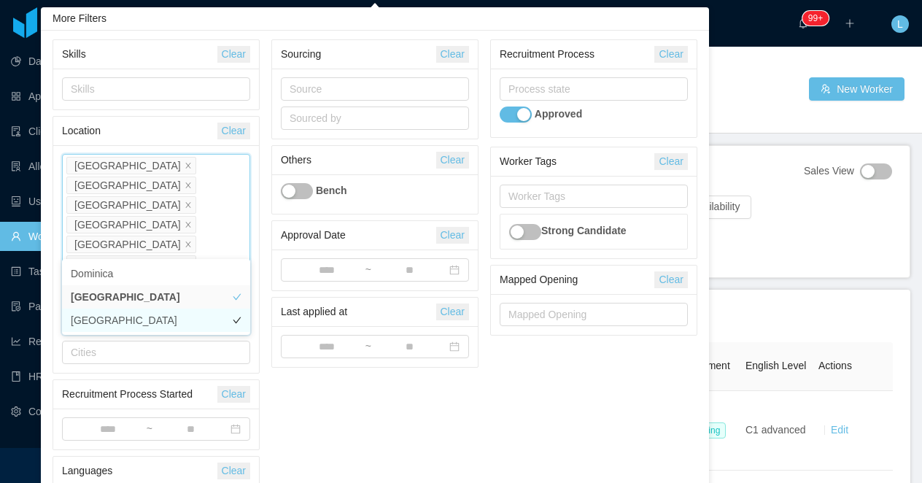
click at [179, 321] on li "Nicaragua" at bounding box center [156, 319] width 188 height 23
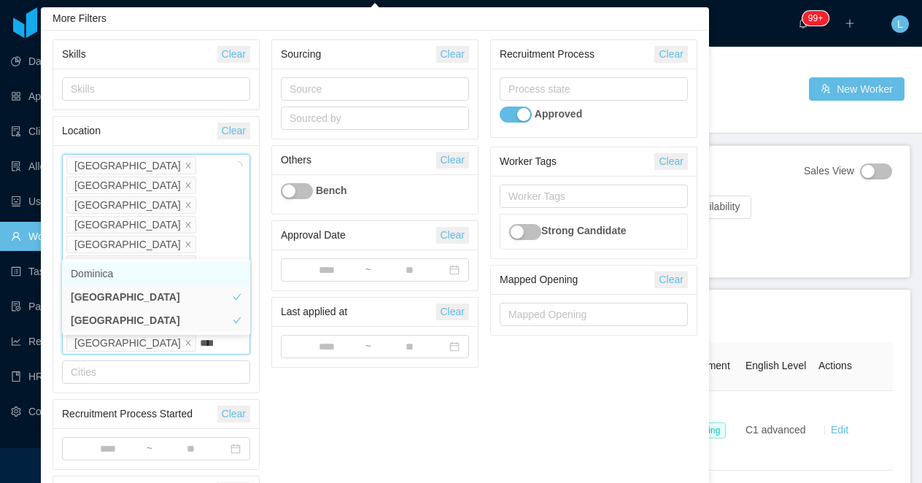
type input "*****"
click at [203, 270] on li "Panama" at bounding box center [156, 273] width 188 height 23
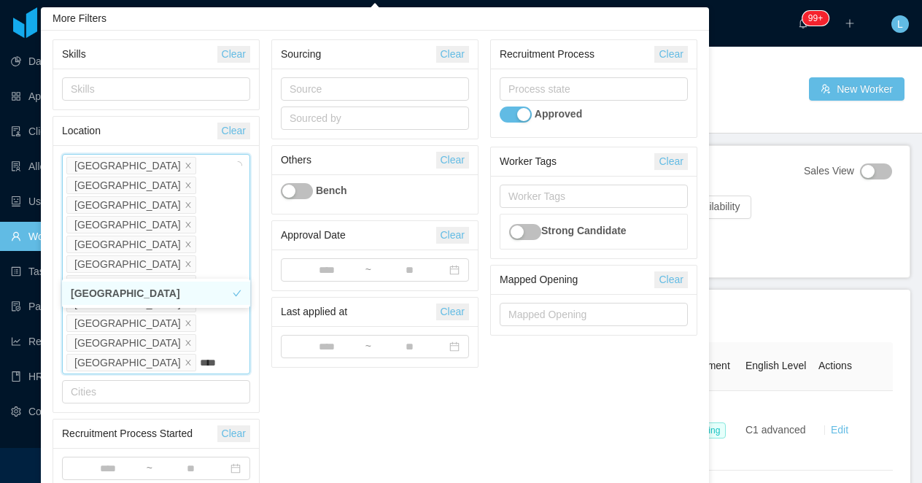
type input "*****"
click at [199, 295] on li "Costa Rica" at bounding box center [156, 292] width 188 height 23
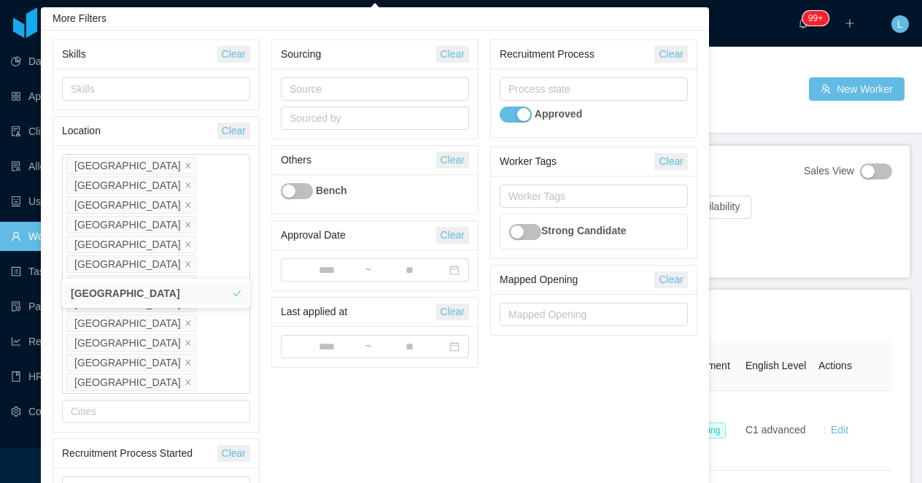
click at [266, 394] on div "Skills Clear Skills Location Clear Countries Dominican Republic Brazil Argentin…" at bounding box center [375, 328] width 656 height 578
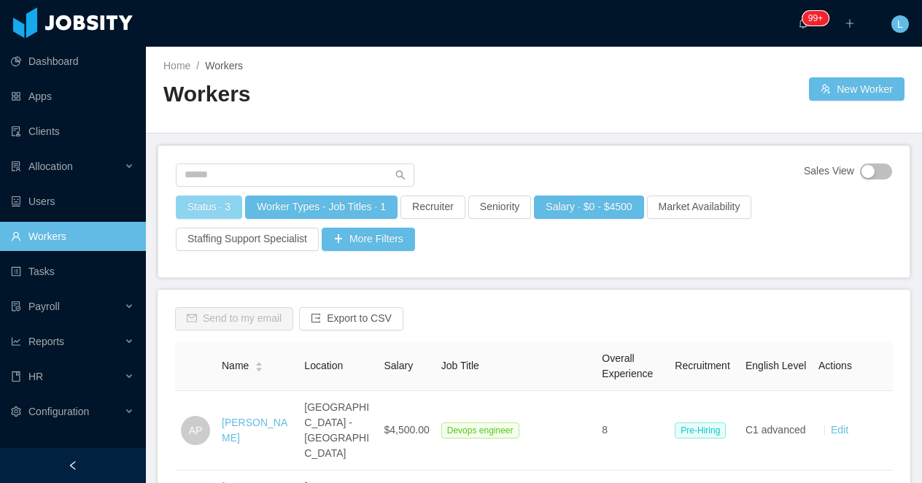
click at [206, 202] on button "Status · 3" at bounding box center [209, 206] width 66 height 23
click at [306, 128] on div "Home / Workers / Workers New Worker" at bounding box center [534, 90] width 776 height 87
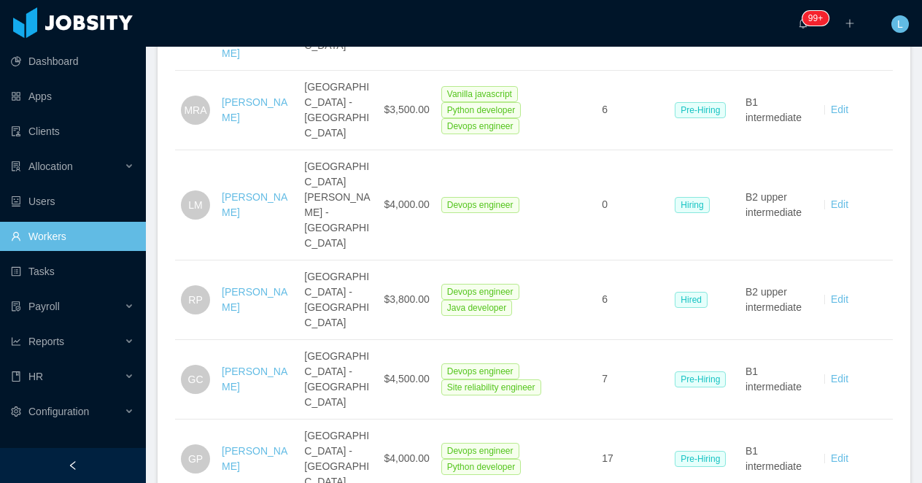
scroll to position [3540, 0]
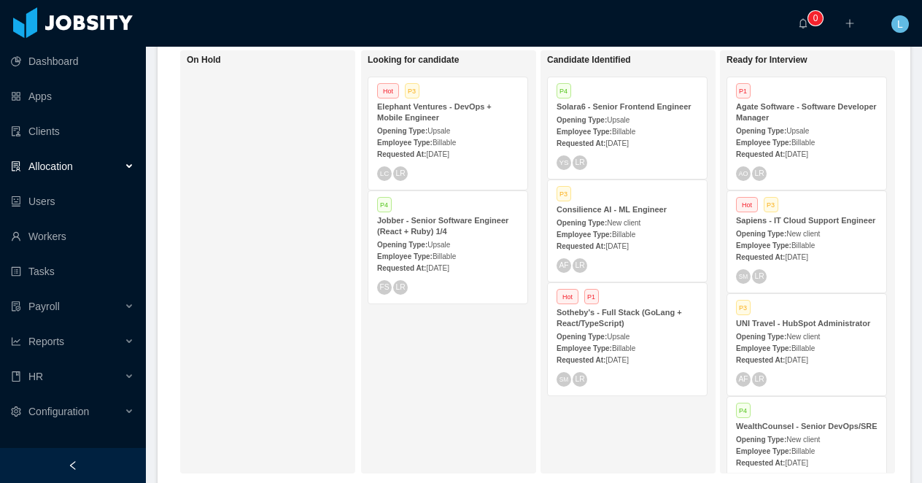
scroll to position [310, 0]
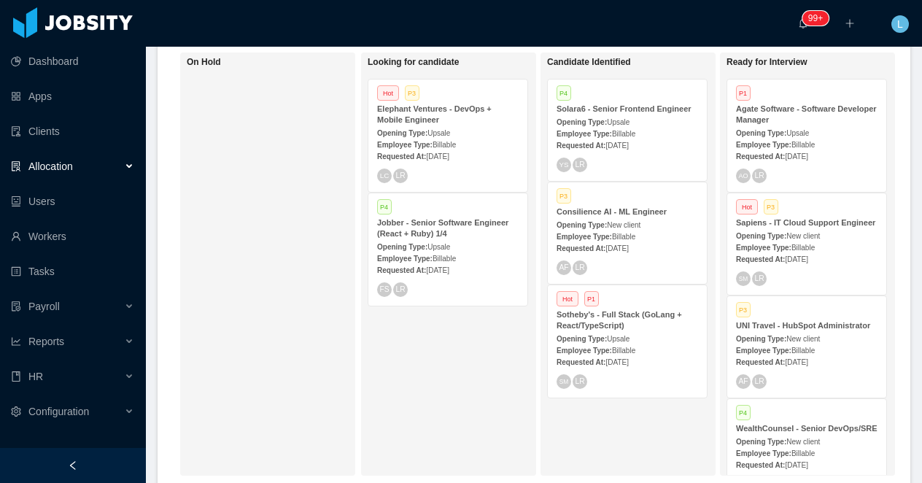
click at [635, 321] on div "Sotheby's - Full Stack (GoLang + React/TypeScript)" at bounding box center [626, 320] width 141 height 22
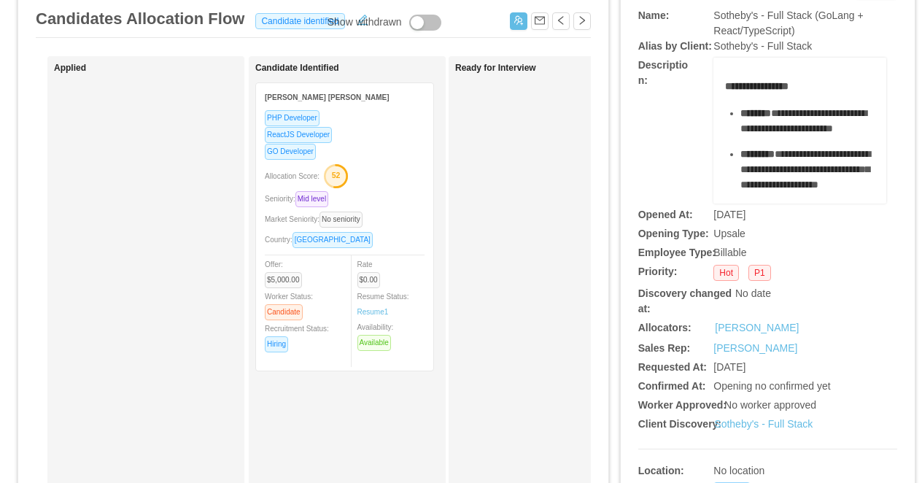
scroll to position [44, 0]
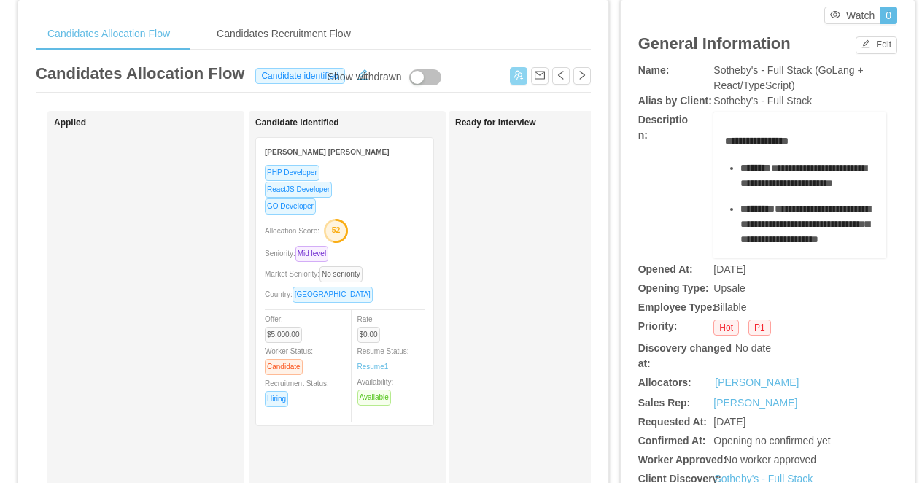
click at [511, 79] on button "button" at bounding box center [519, 76] width 18 height 18
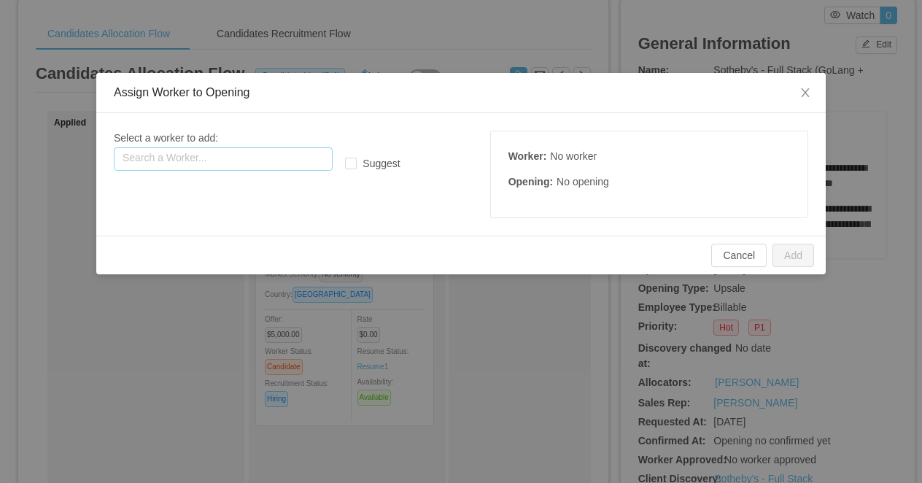
click at [290, 151] on input "text" at bounding box center [223, 158] width 219 height 23
paste input "**********"
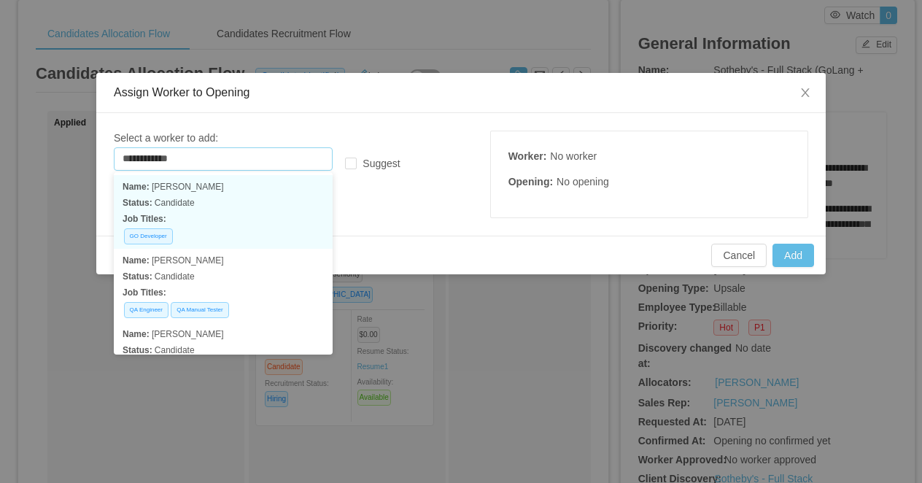
click at [246, 200] on p "Status: Candidate" at bounding box center [223, 203] width 201 height 16
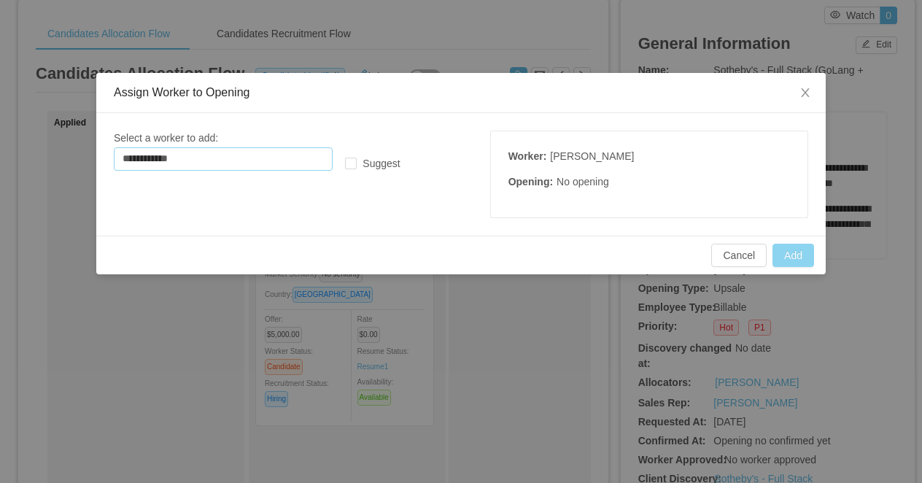
type input "**********"
click at [790, 249] on button "Add" at bounding box center [793, 255] width 42 height 23
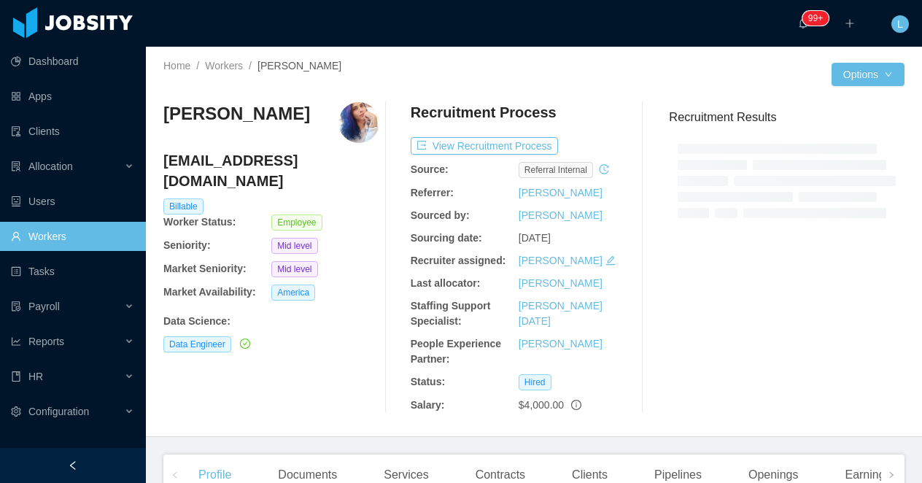
click at [252, 165] on h4 "[EMAIL_ADDRESS][DOMAIN_NAME]" at bounding box center [271, 170] width 216 height 41
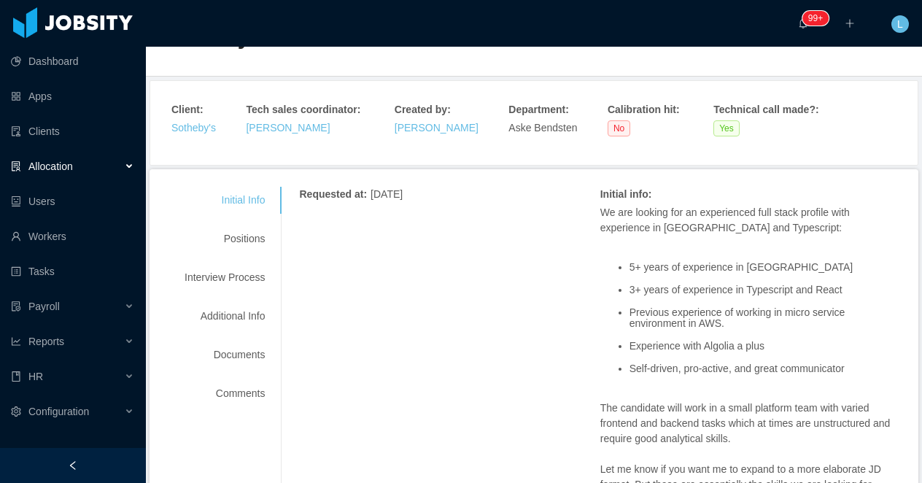
scroll to position [104, 0]
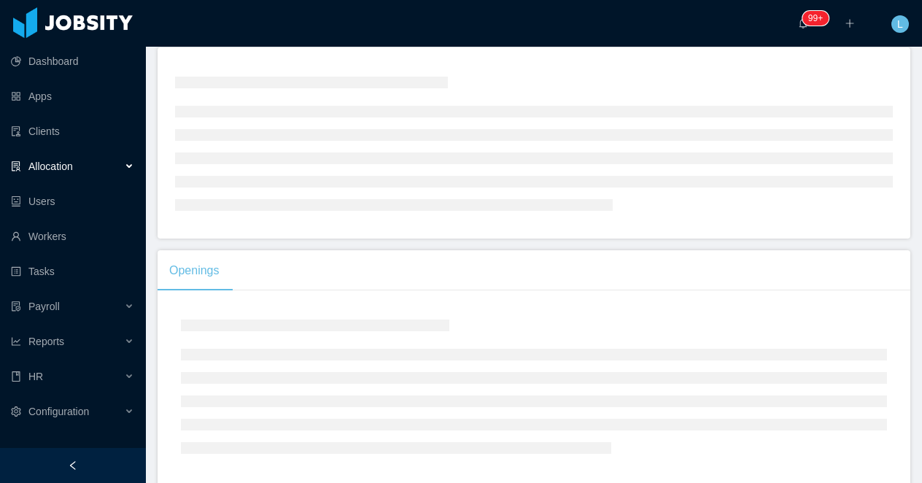
scroll to position [74, 0]
click at [103, 461] on div at bounding box center [73, 465] width 146 height 35
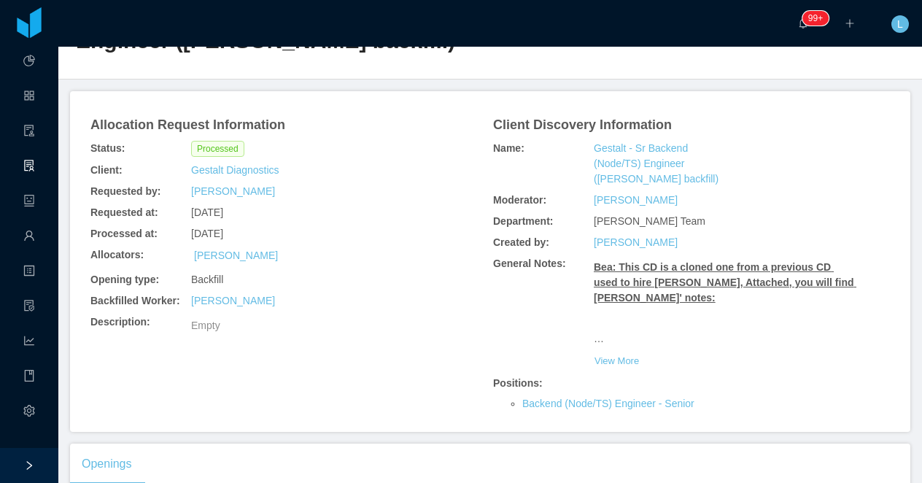
scroll to position [58, 0]
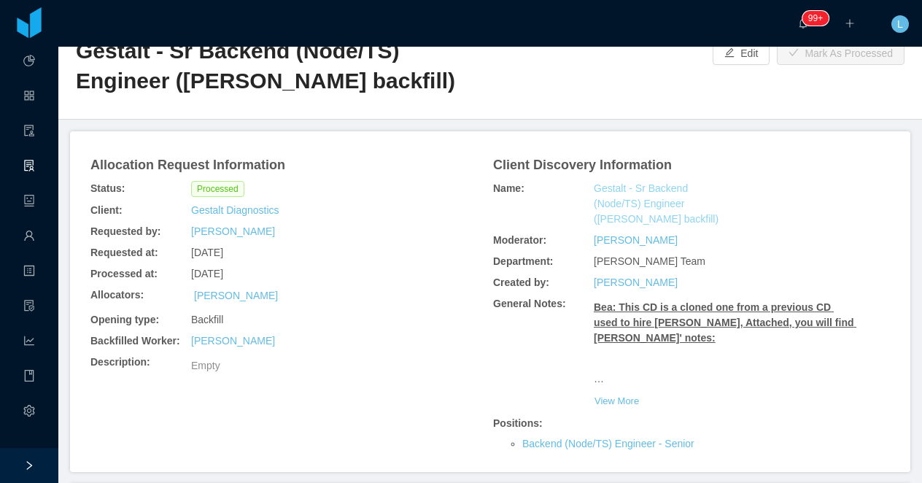
click at [613, 190] on link "Gestalt - Sr Backend (Node/TS) Engineer ([PERSON_NAME] backfill)" at bounding box center [658, 204] width 128 height 46
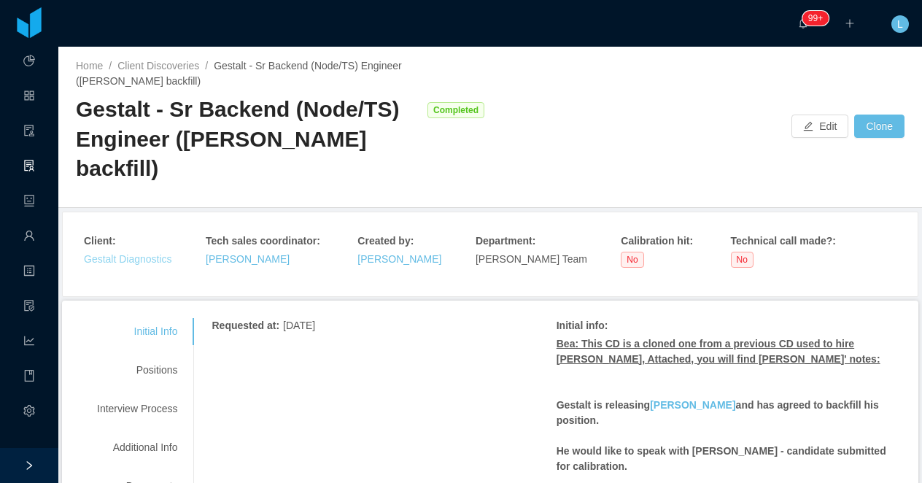
click at [114, 254] on link "Gestalt Diagnostics" at bounding box center [128, 259] width 88 height 12
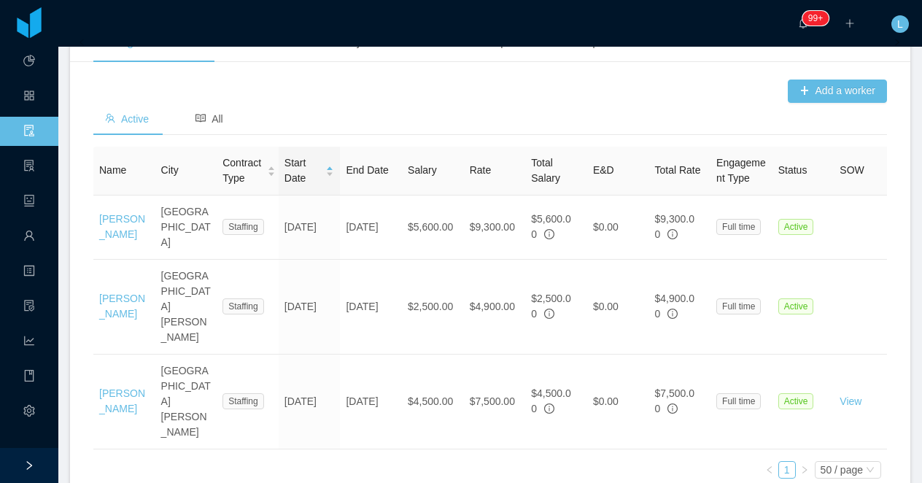
scroll to position [464, 0]
